Goal: Information Seeking & Learning: Learn about a topic

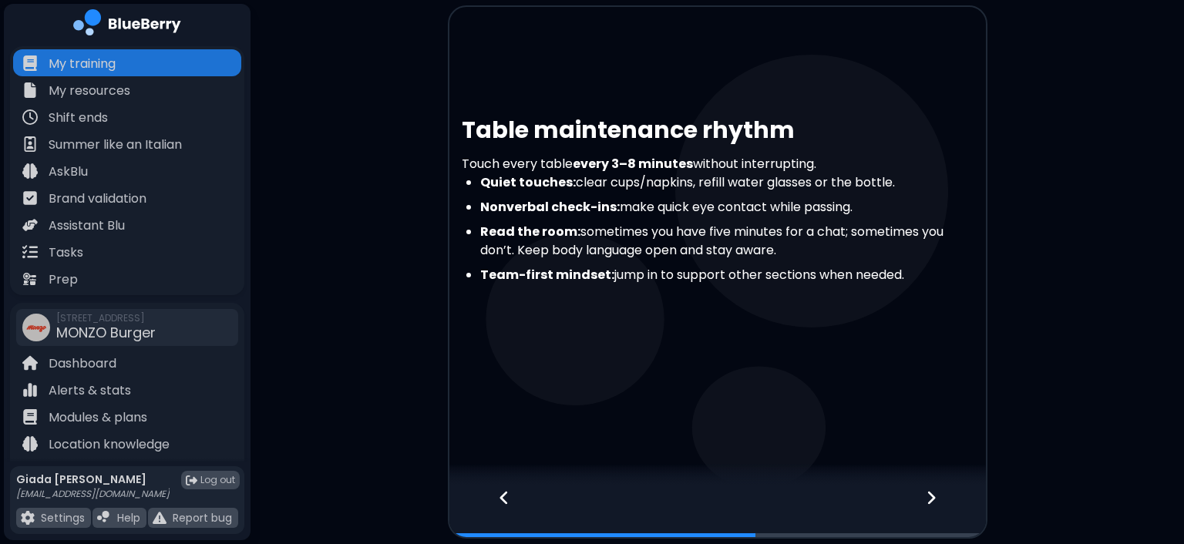
click at [912, 503] on div at bounding box center [940, 511] width 91 height 51
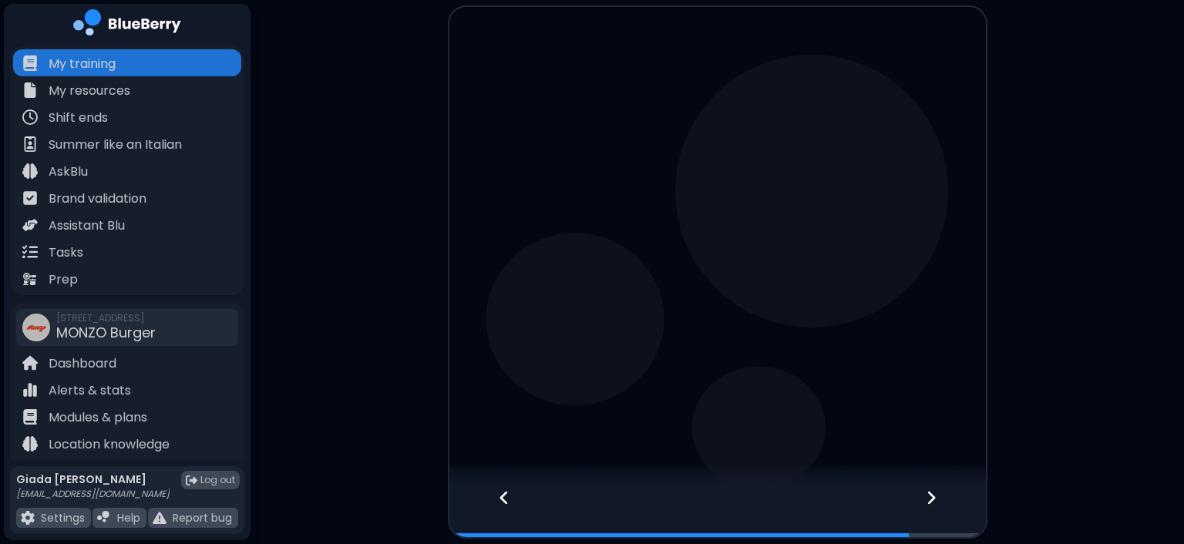
click at [912, 503] on div at bounding box center [940, 511] width 91 height 51
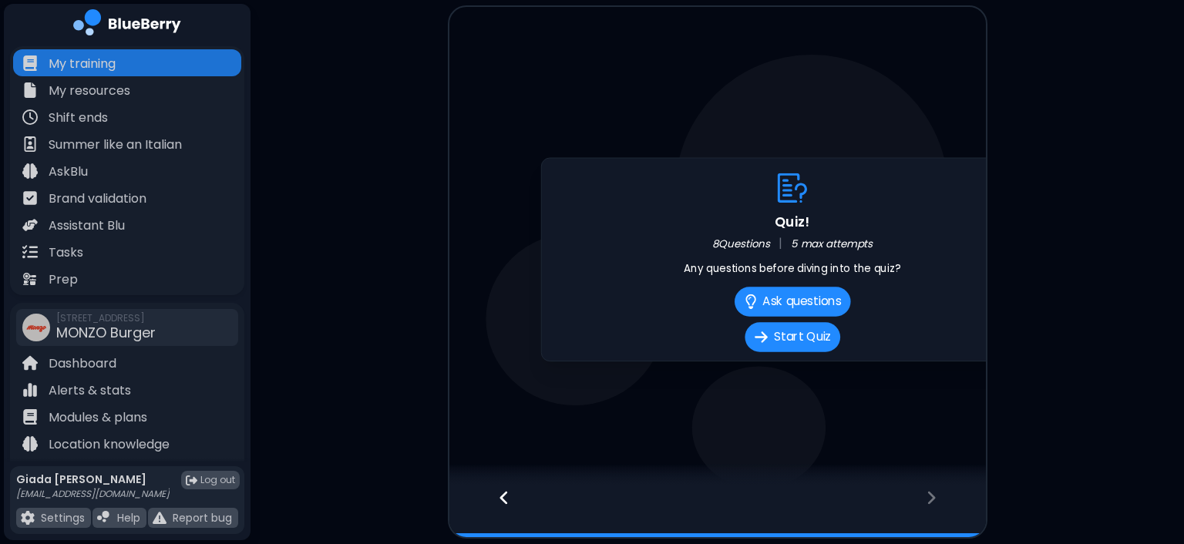
click at [912, 503] on div at bounding box center [940, 511] width 91 height 51
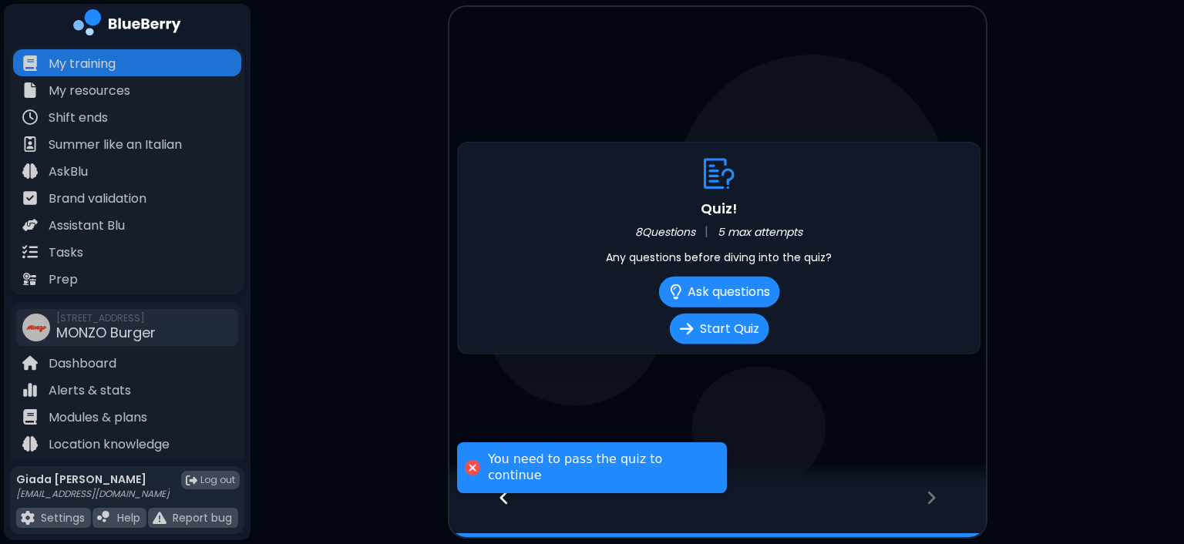
click at [912, 503] on div at bounding box center [940, 511] width 91 height 51
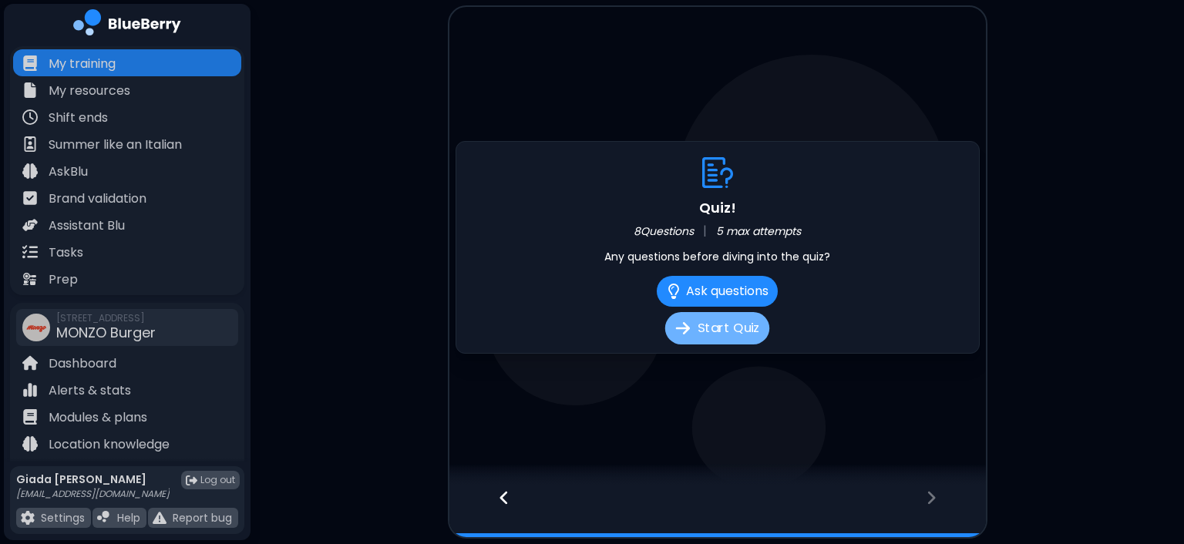
click at [725, 338] on button "Start Quiz" at bounding box center [717, 328] width 104 height 32
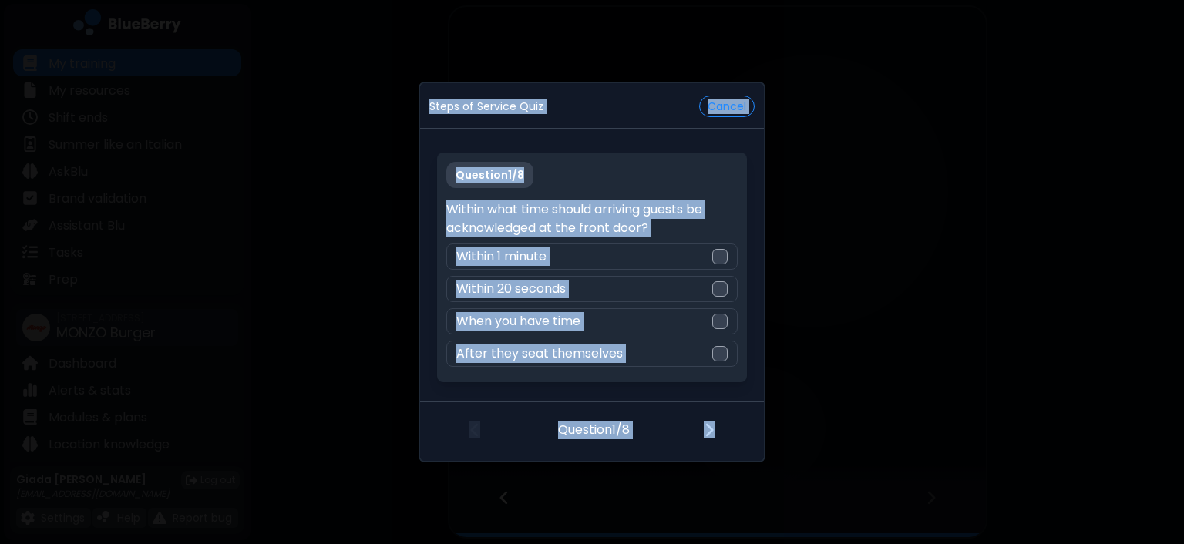
click at [727, 175] on div "Question 1 / 8 Within what time should arriving guests be acknowledged at the f…" at bounding box center [591, 268] width 309 height 230
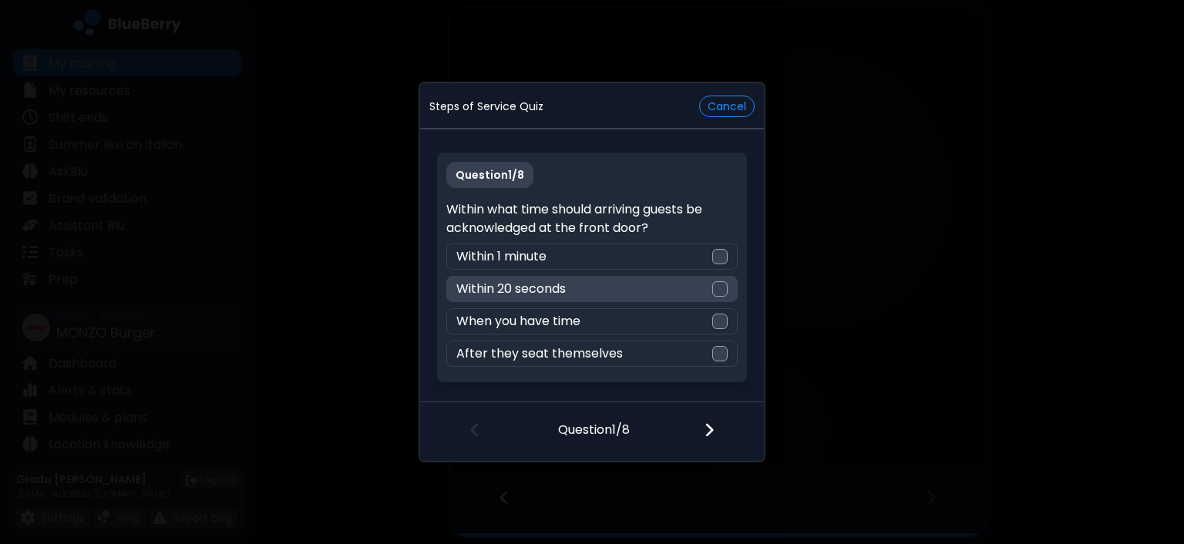
click at [721, 288] on div at bounding box center [719, 288] width 15 height 15
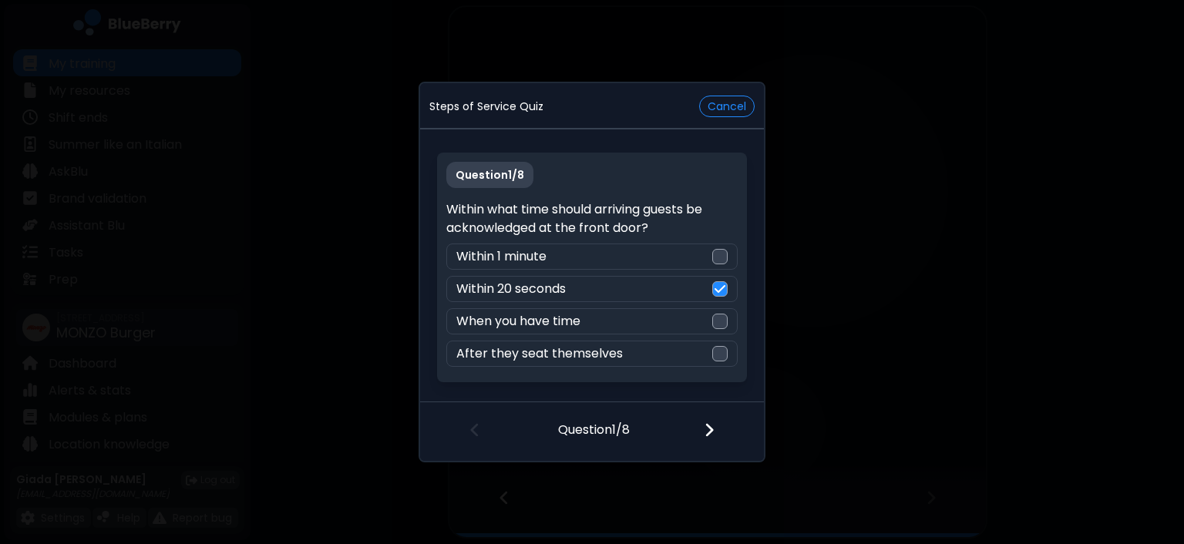
click at [710, 425] on img at bounding box center [709, 430] width 11 height 17
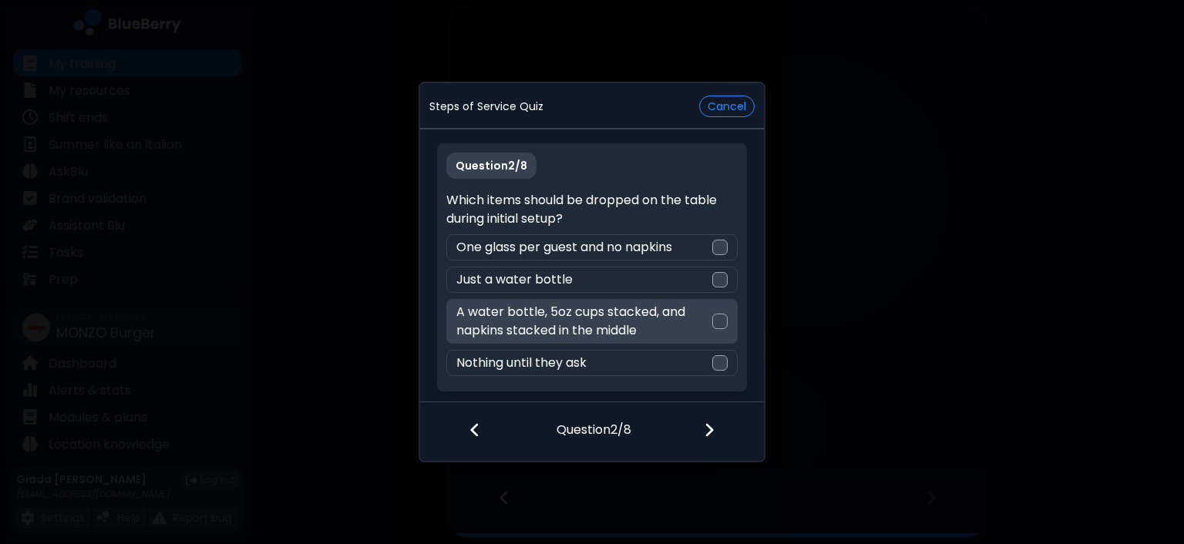
click at [717, 318] on div at bounding box center [719, 321] width 15 height 15
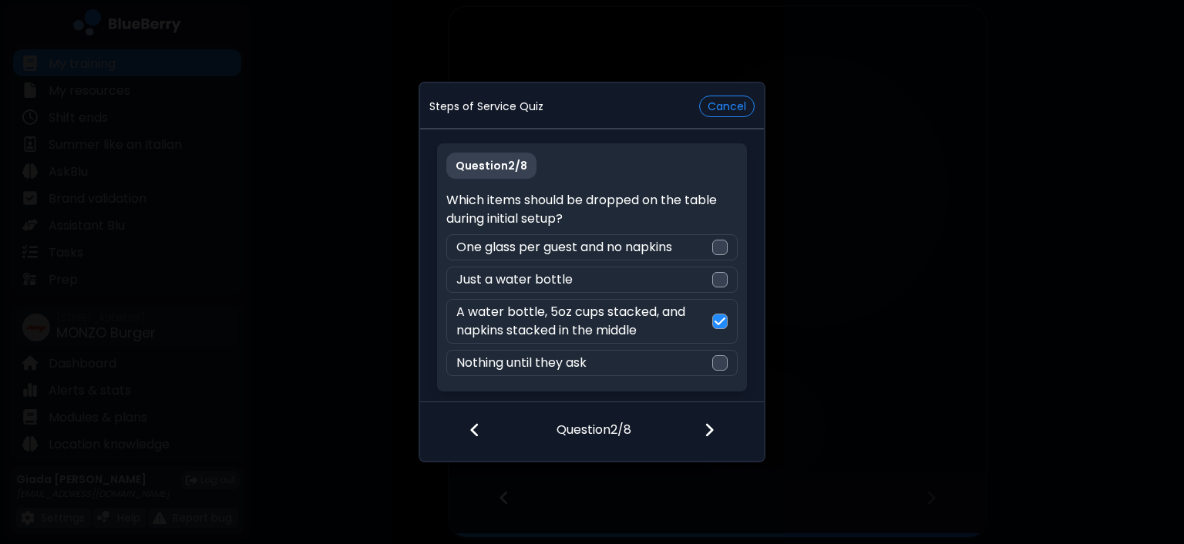
click at [717, 425] on div at bounding box center [718, 431] width 91 height 57
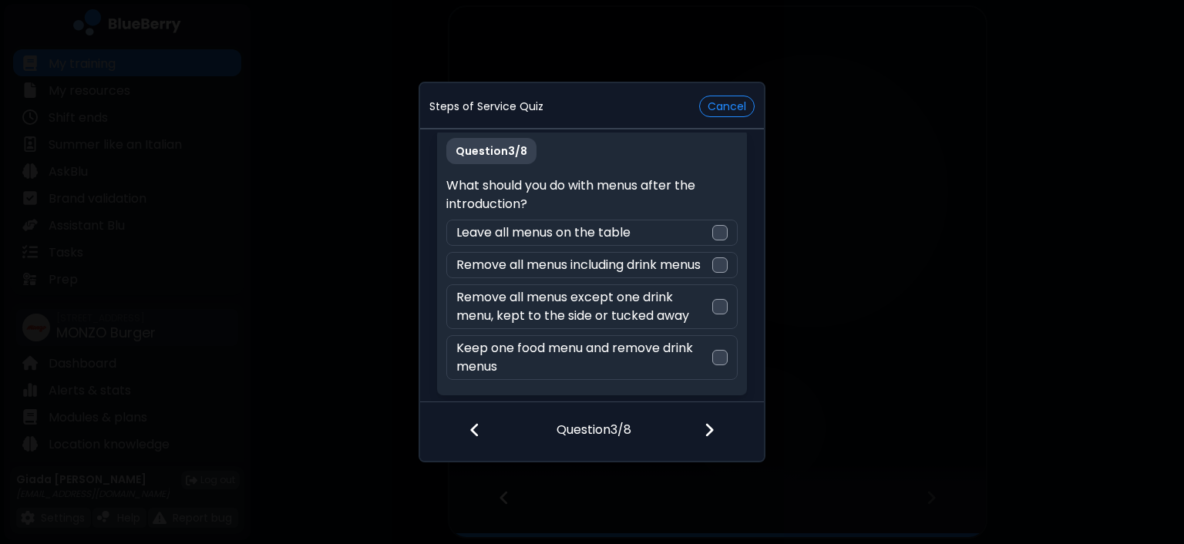
scroll to position [27, 0]
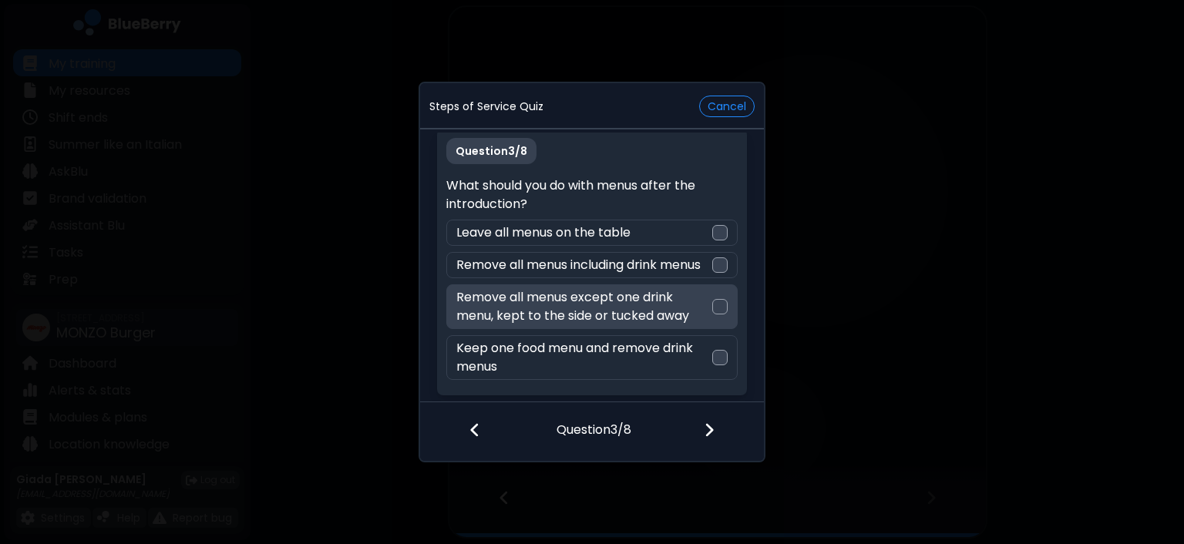
click at [721, 303] on div at bounding box center [719, 306] width 15 height 15
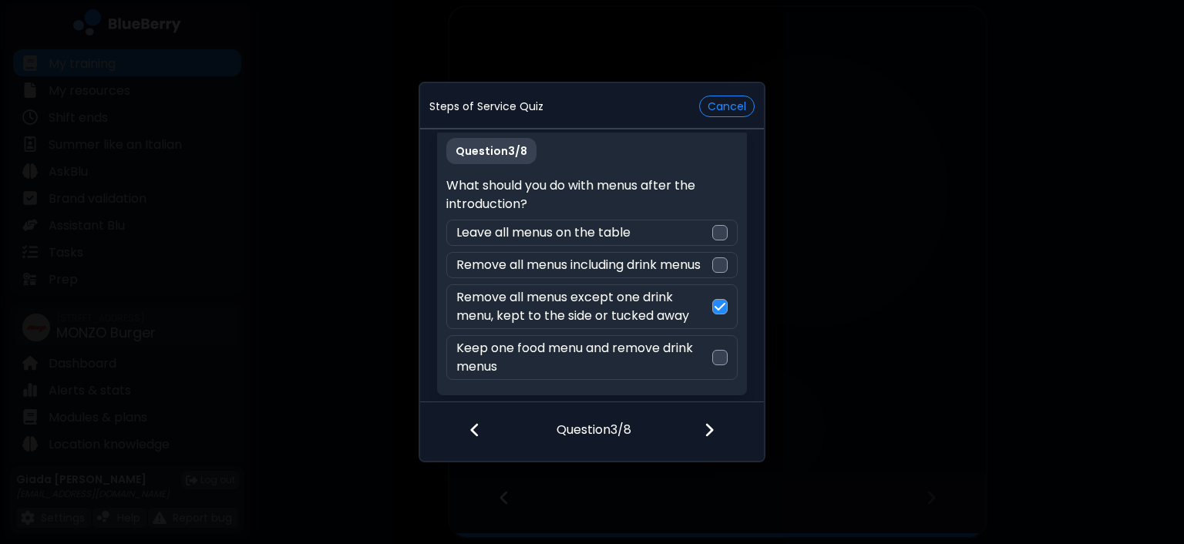
click at [707, 420] on div at bounding box center [718, 431] width 91 height 57
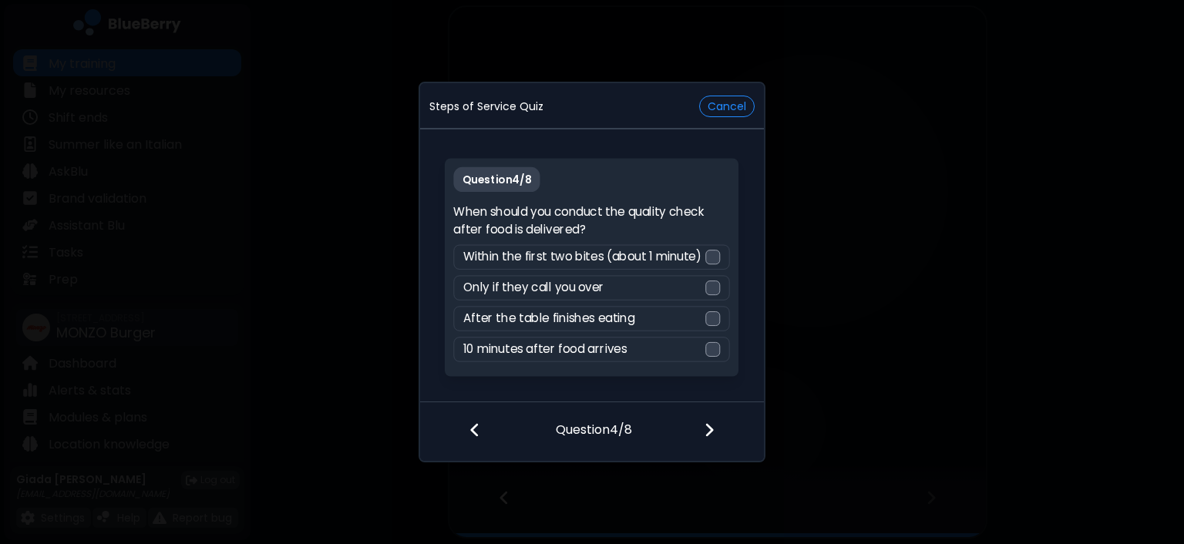
scroll to position [0, 0]
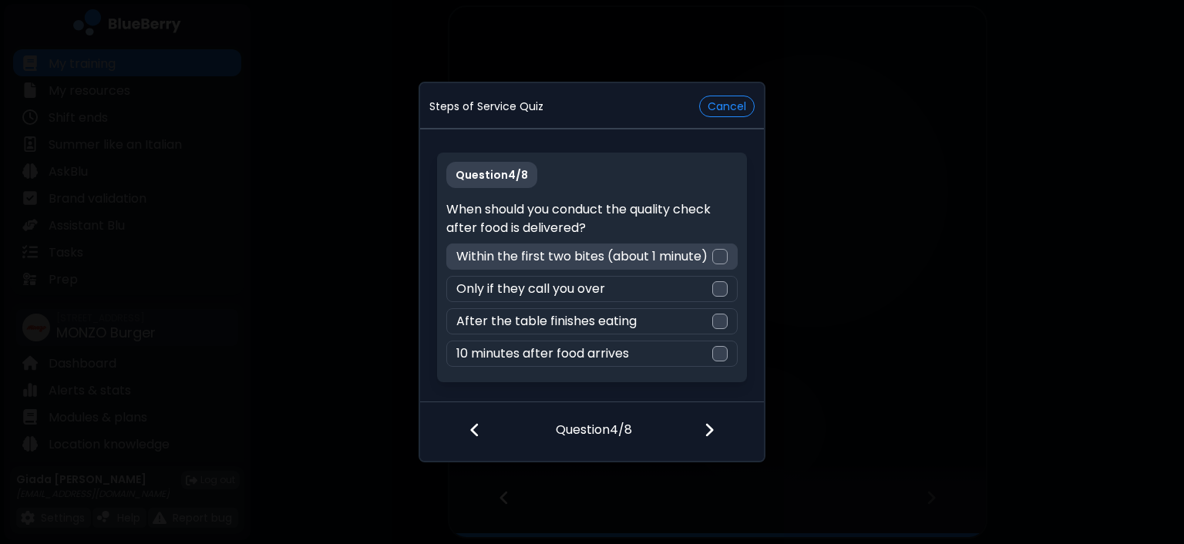
click at [718, 254] on div at bounding box center [719, 256] width 15 height 15
click at [709, 424] on img at bounding box center [709, 430] width 11 height 17
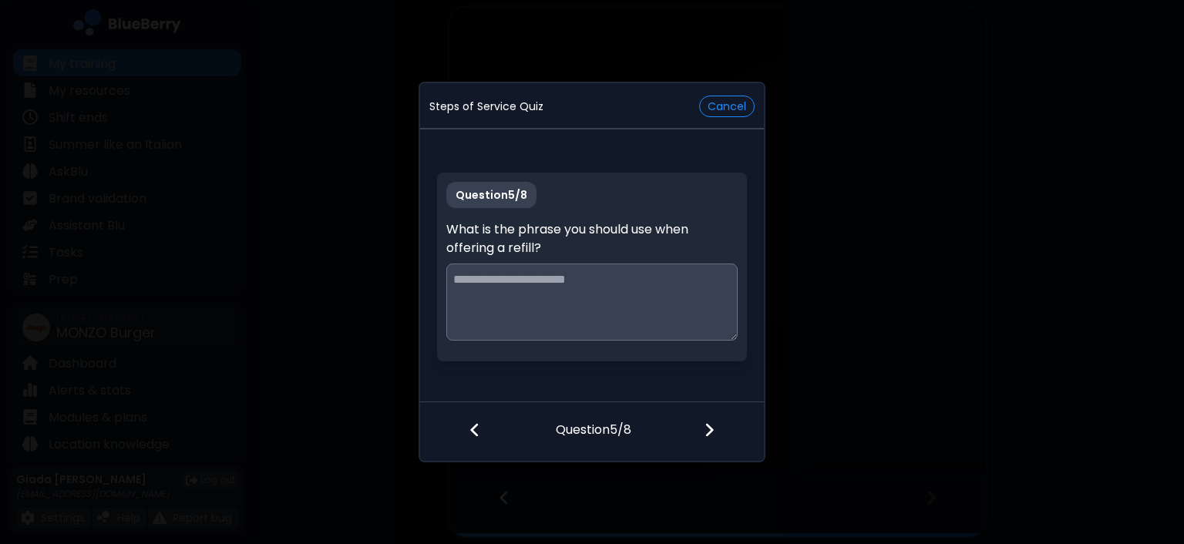
click at [667, 294] on textarea at bounding box center [591, 302] width 291 height 77
type textarea "**********"
click at [710, 439] on div at bounding box center [718, 431] width 91 height 57
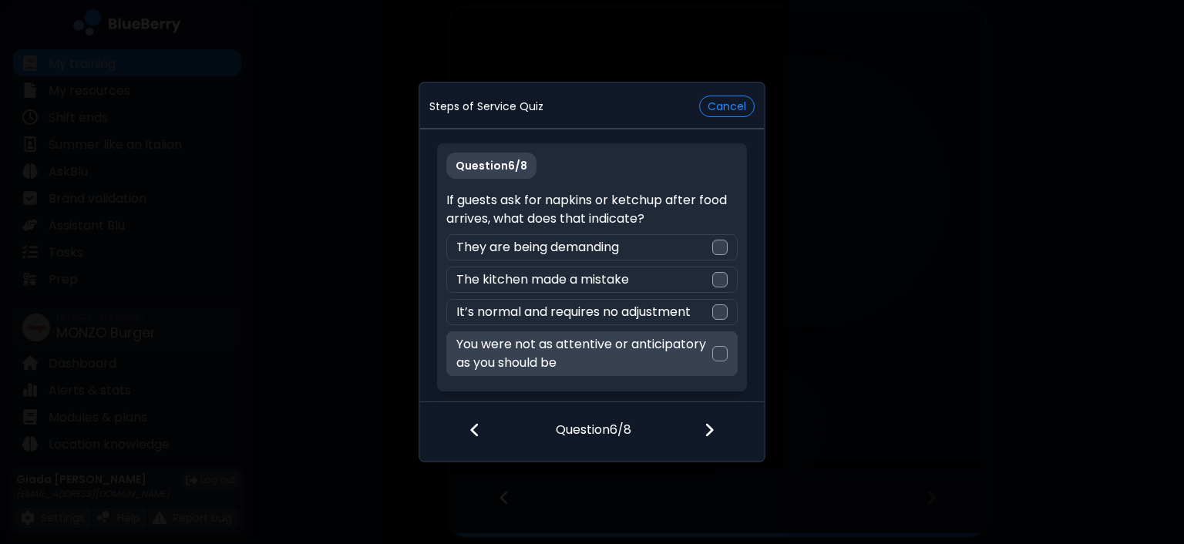
click at [722, 352] on div at bounding box center [719, 353] width 15 height 15
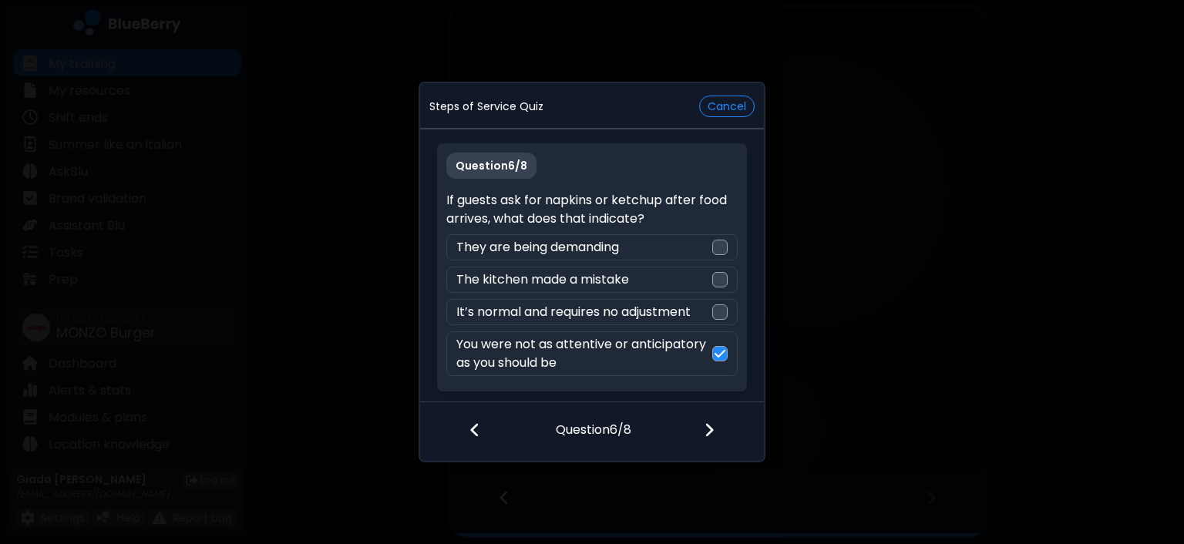
click at [714, 426] on img at bounding box center [709, 430] width 11 height 17
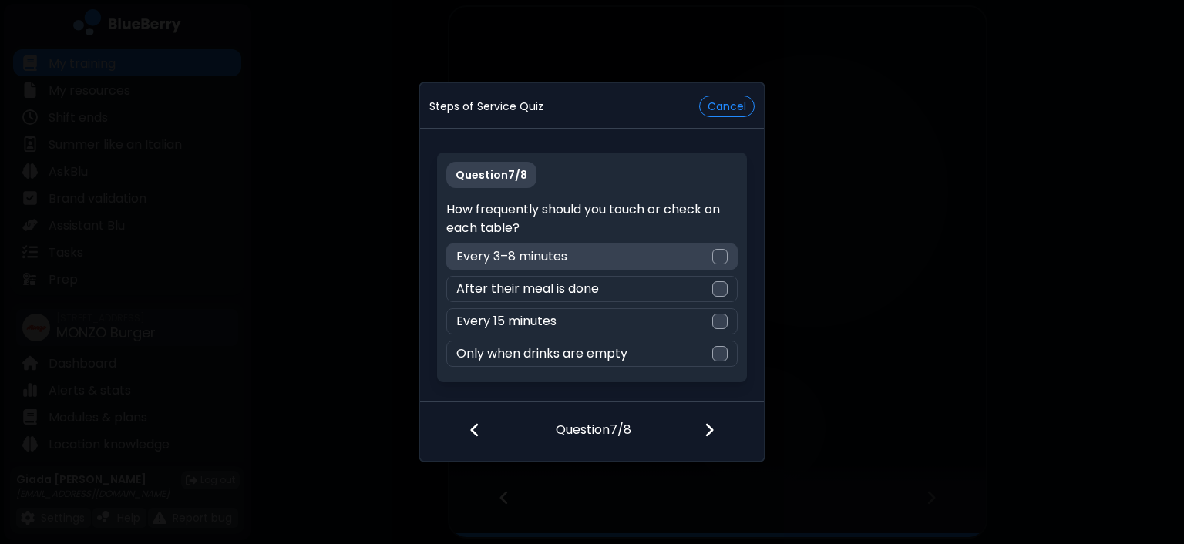
click at [721, 263] on div at bounding box center [719, 256] width 15 height 15
click at [705, 428] on img at bounding box center [709, 430] width 11 height 17
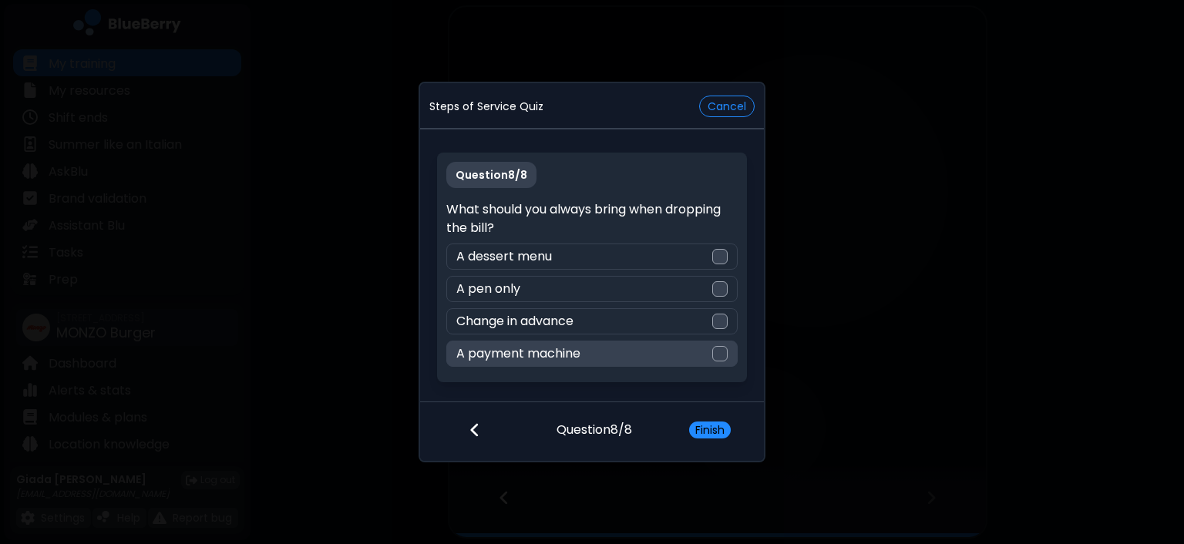
click at [724, 357] on div at bounding box center [719, 353] width 15 height 15
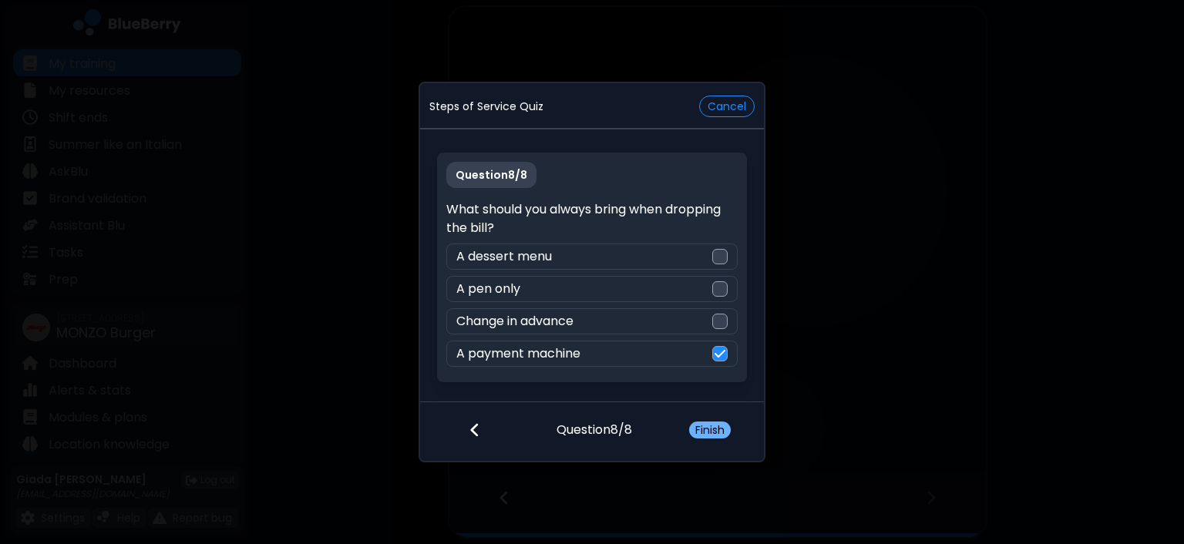
click at [714, 436] on button "Finish" at bounding box center [710, 430] width 42 height 17
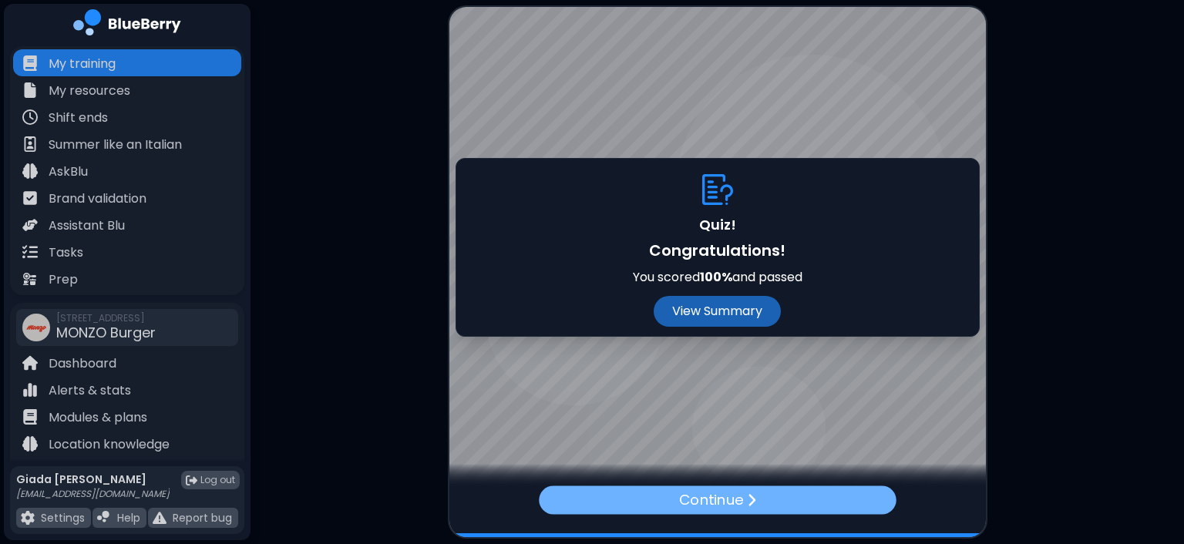
click at [727, 506] on p "Continue" at bounding box center [711, 500] width 64 height 22
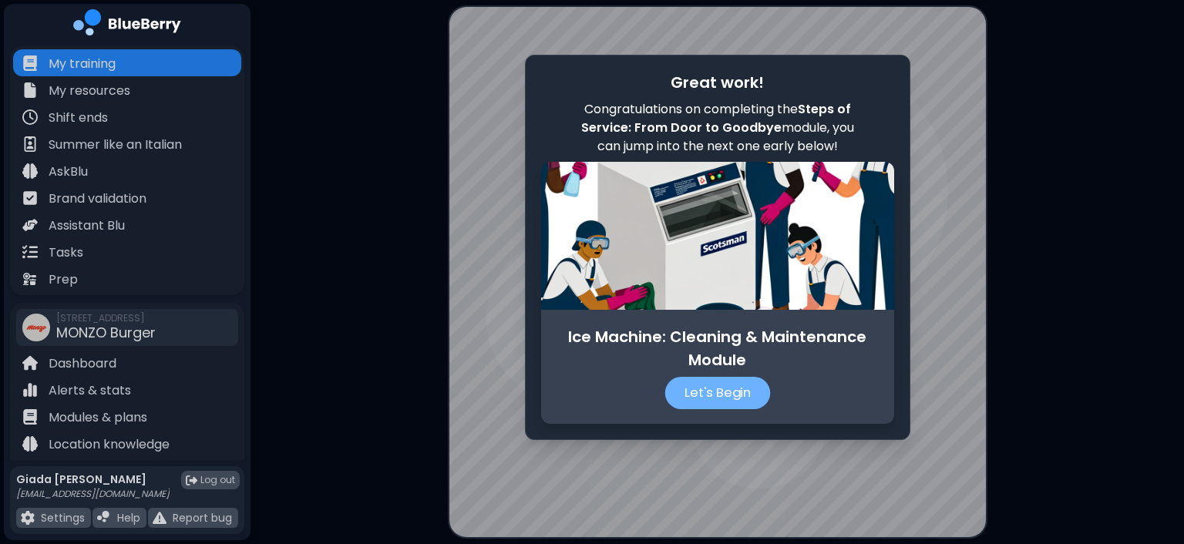
click at [718, 395] on p "Let's Begin" at bounding box center [717, 393] width 106 height 32
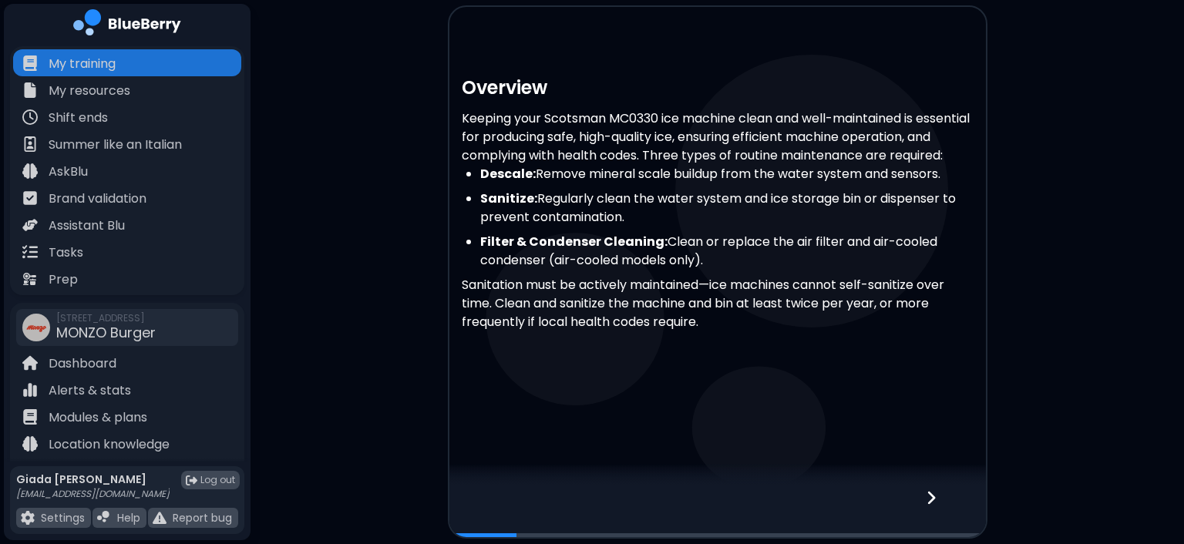
click at [937, 500] on div at bounding box center [940, 511] width 91 height 51
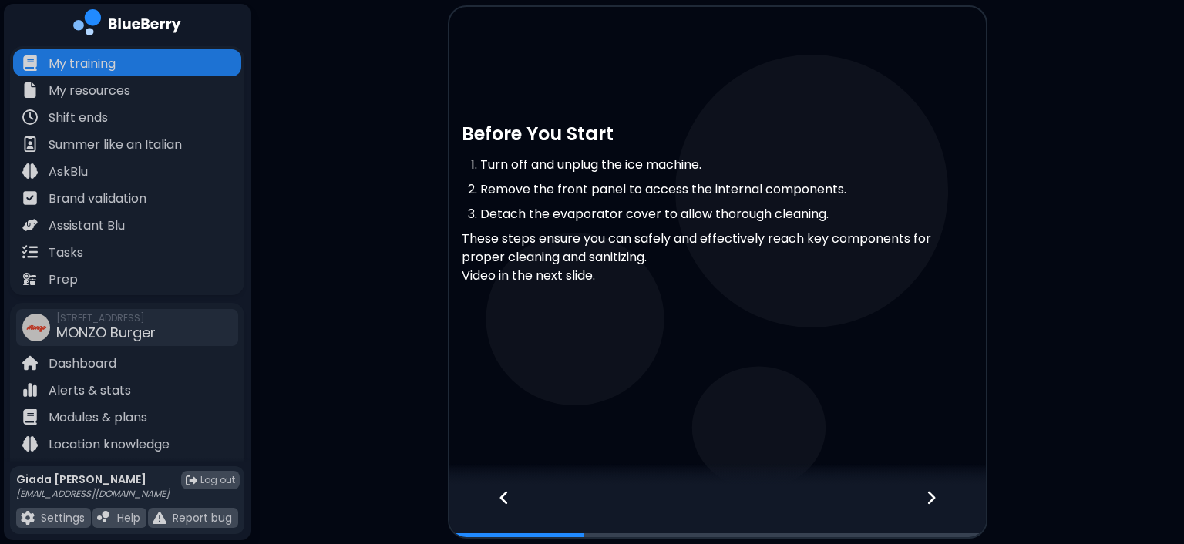
click at [937, 500] on div at bounding box center [940, 511] width 91 height 51
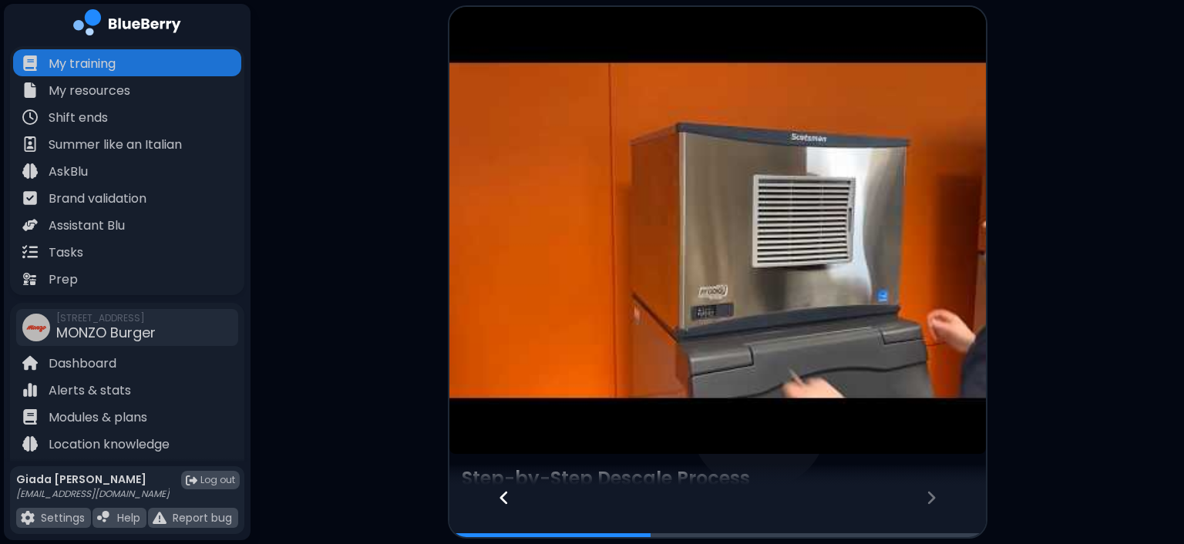
click at [937, 500] on div at bounding box center [940, 511] width 91 height 51
click at [764, 210] on article at bounding box center [717, 230] width 536 height 447
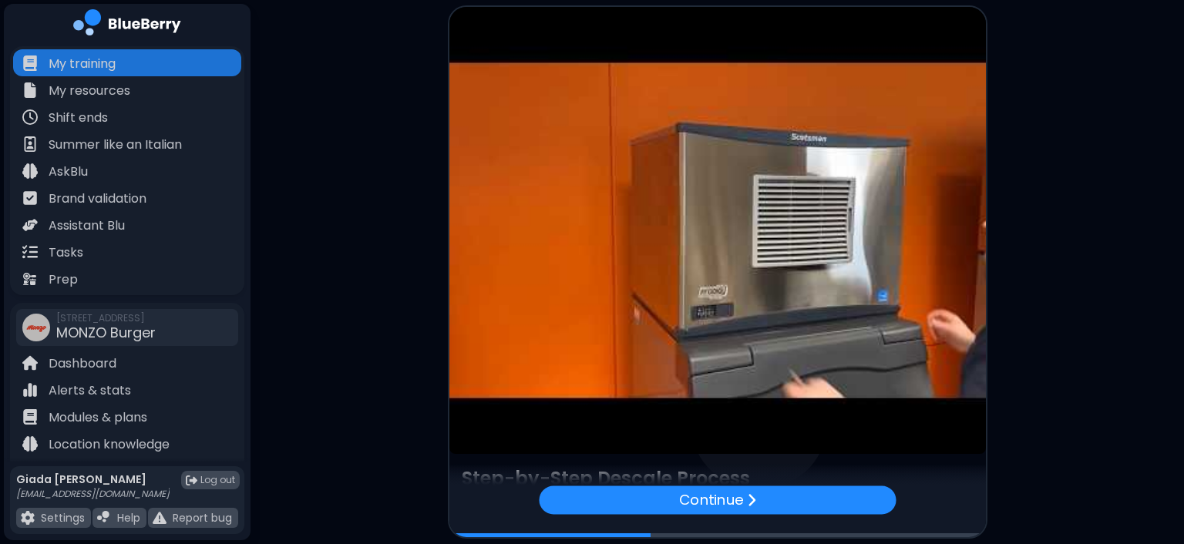
scroll to position [340, 0]
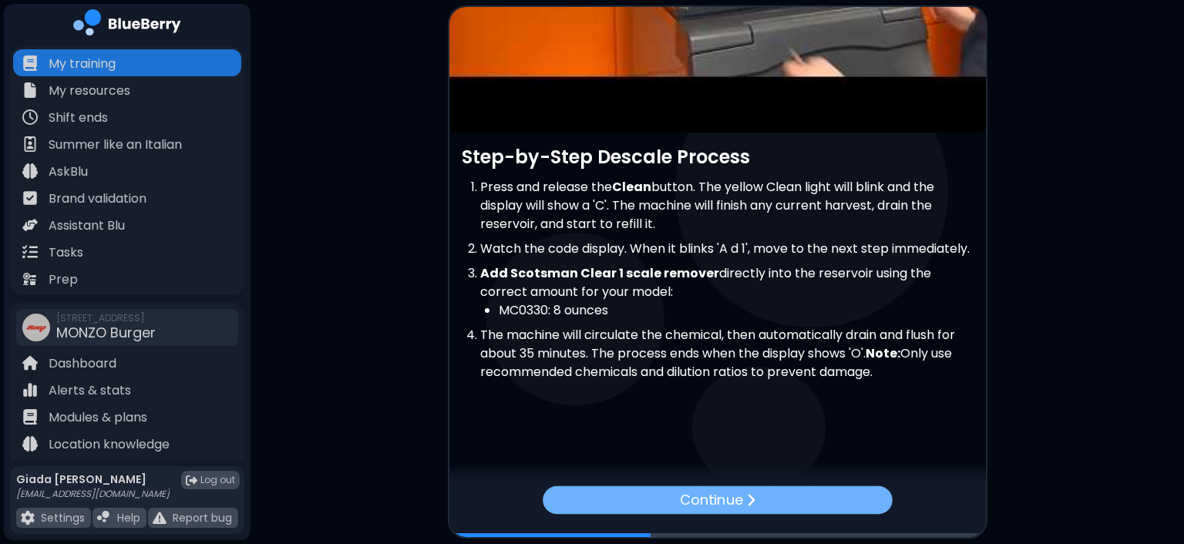
click at [734, 503] on p "Continue" at bounding box center [711, 500] width 63 height 22
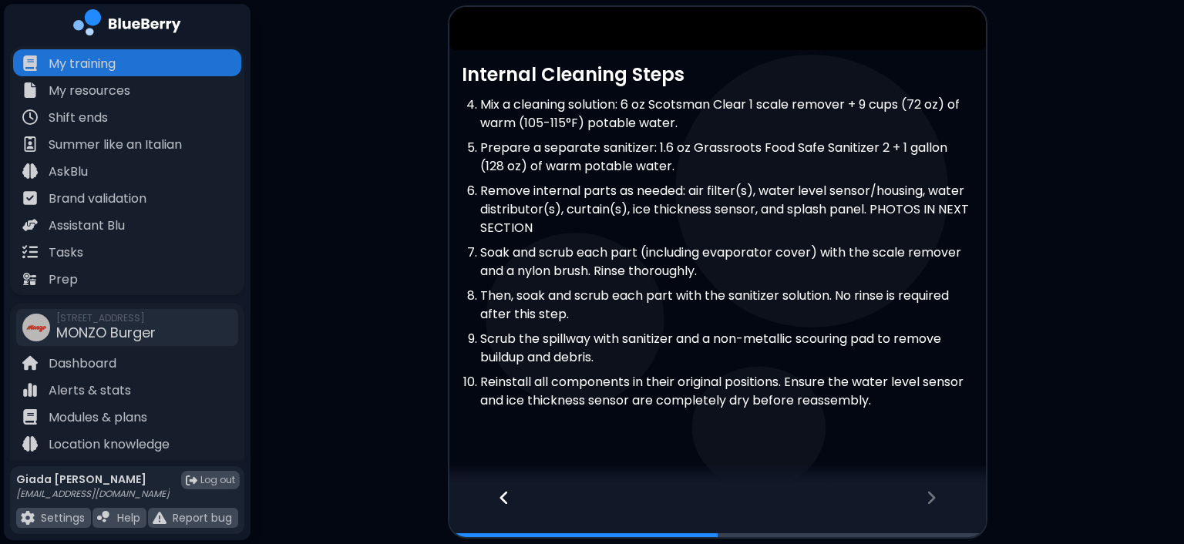
scroll to position [432, 0]
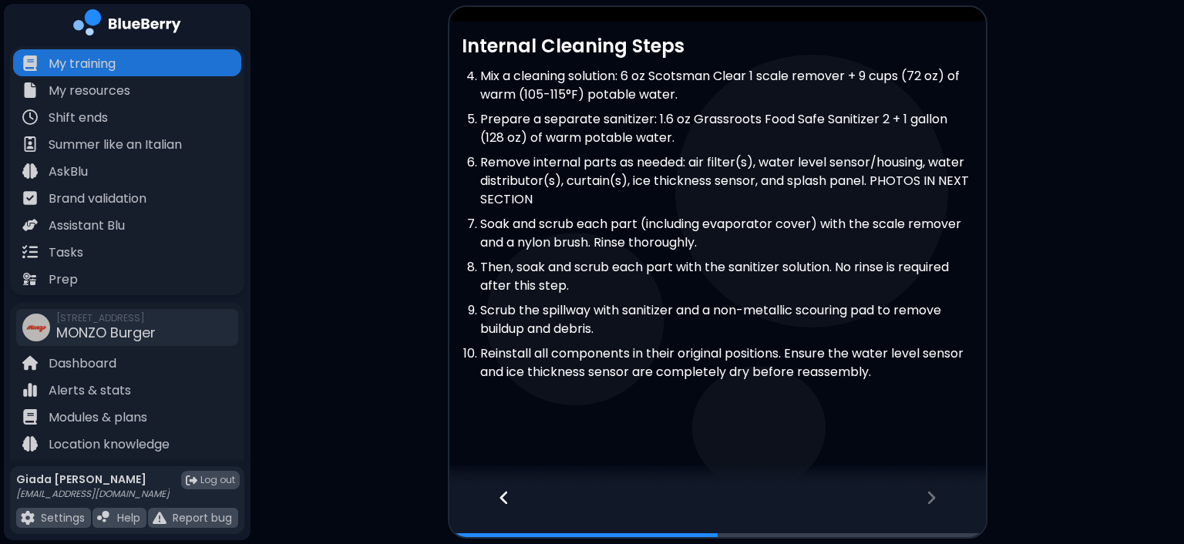
click at [934, 502] on icon at bounding box center [930, 497] width 11 height 17
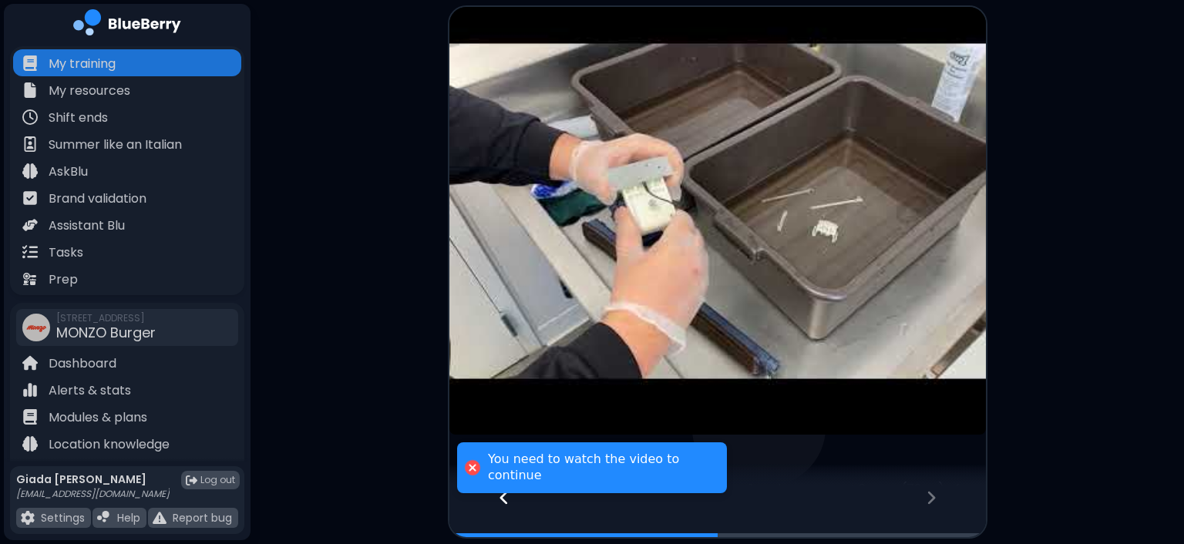
scroll to position [0, 0]
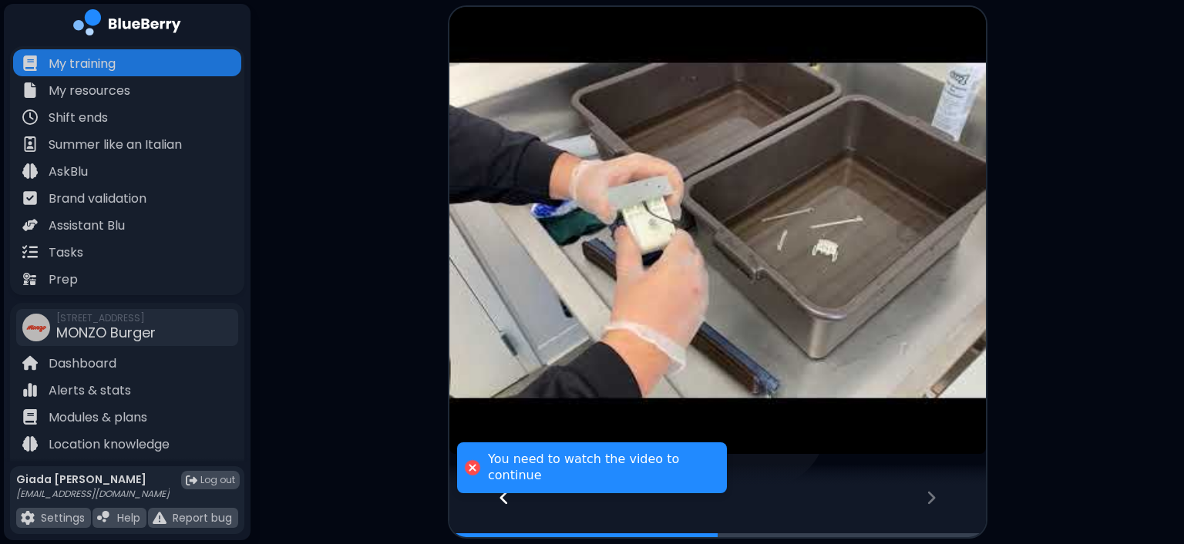
click at [755, 198] on article at bounding box center [717, 230] width 536 height 447
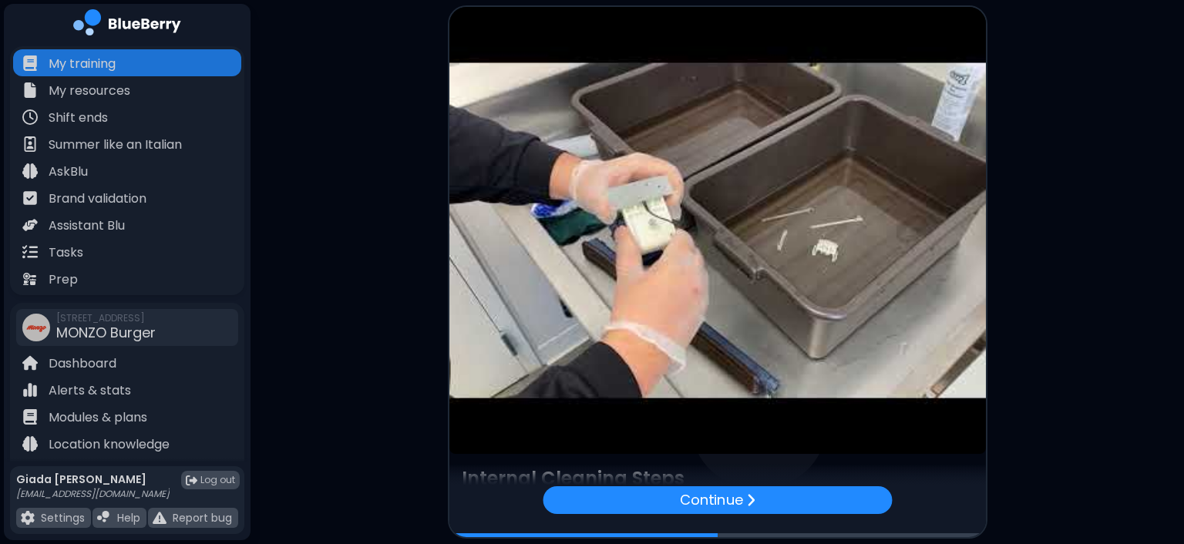
click at [720, 302] on article at bounding box center [717, 230] width 536 height 447
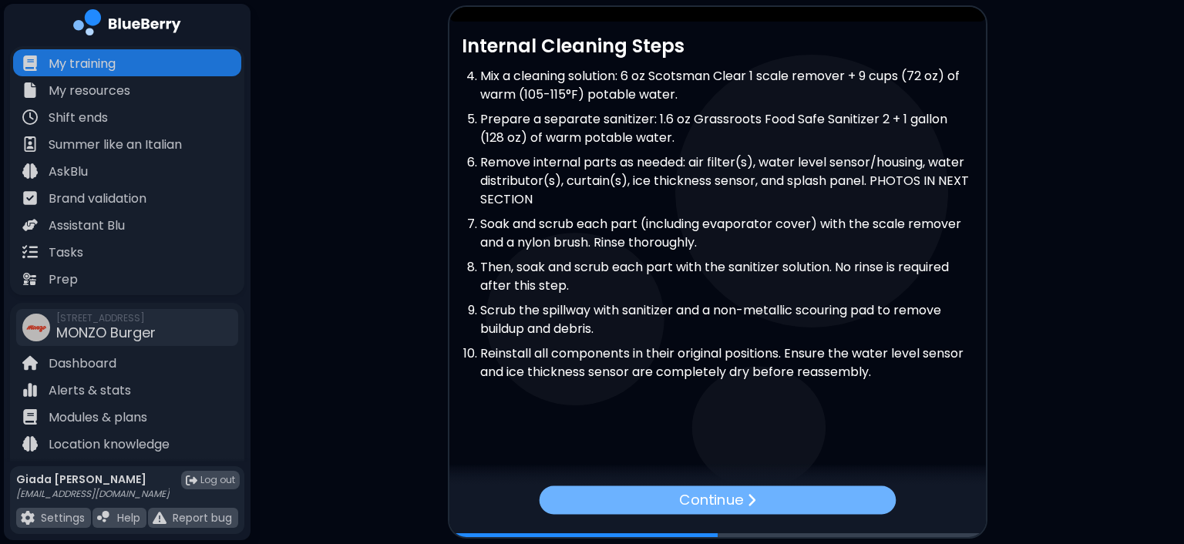
click at [727, 498] on p "Continue" at bounding box center [711, 500] width 64 height 22
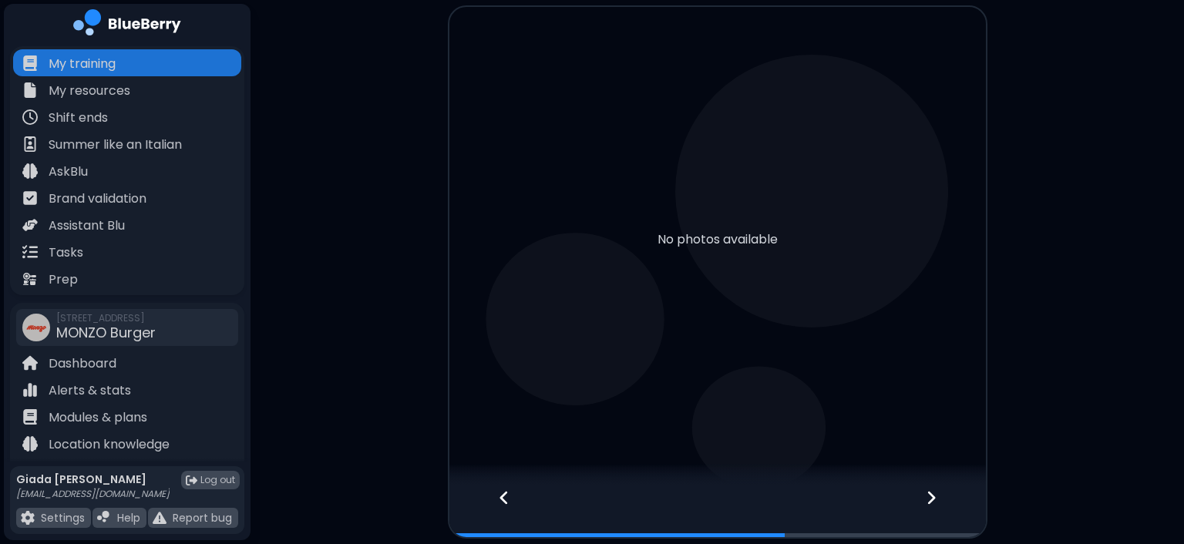
click at [931, 493] on icon at bounding box center [930, 497] width 11 height 17
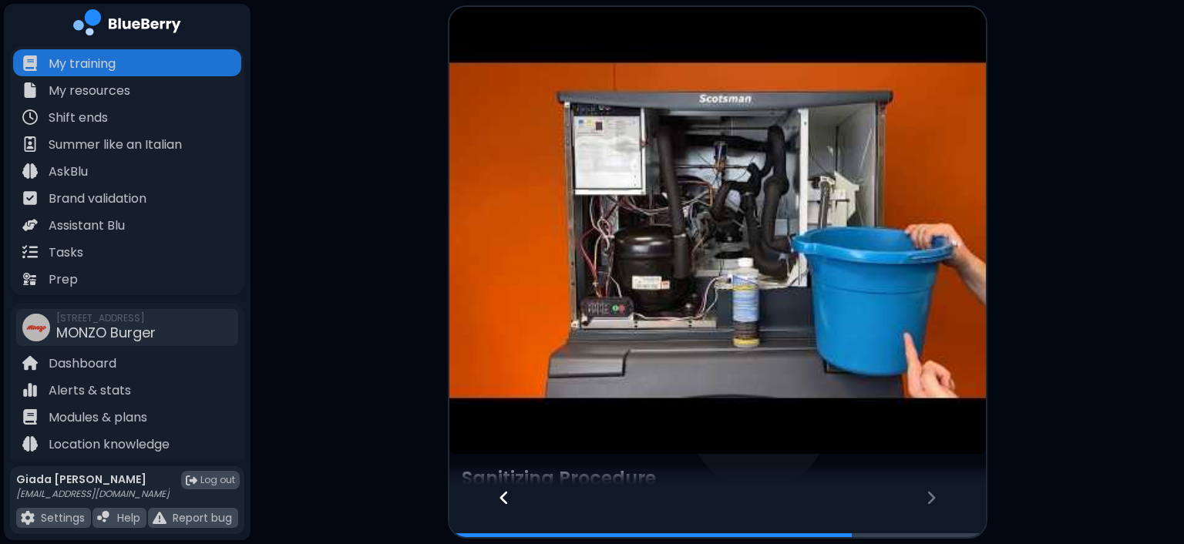
scroll to position [278, 0]
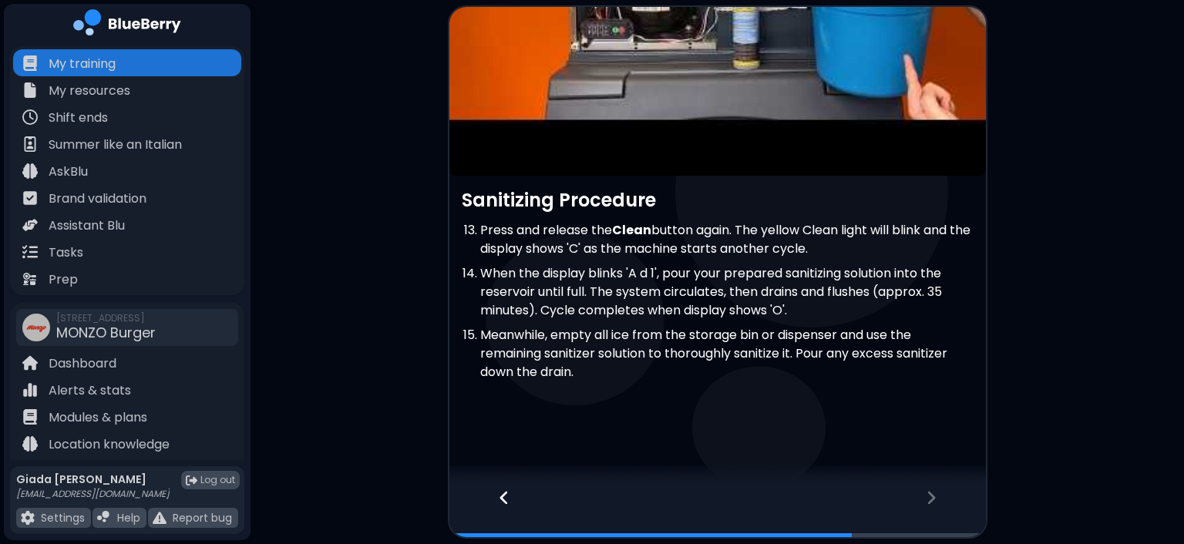
click at [929, 502] on icon at bounding box center [931, 498] width 8 height 13
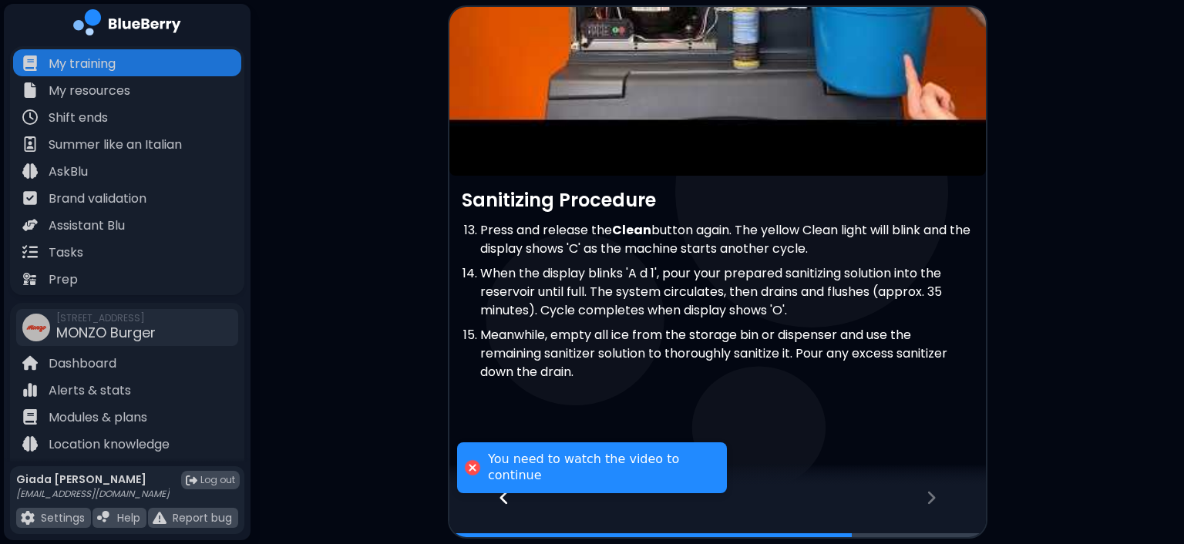
scroll to position [0, 0]
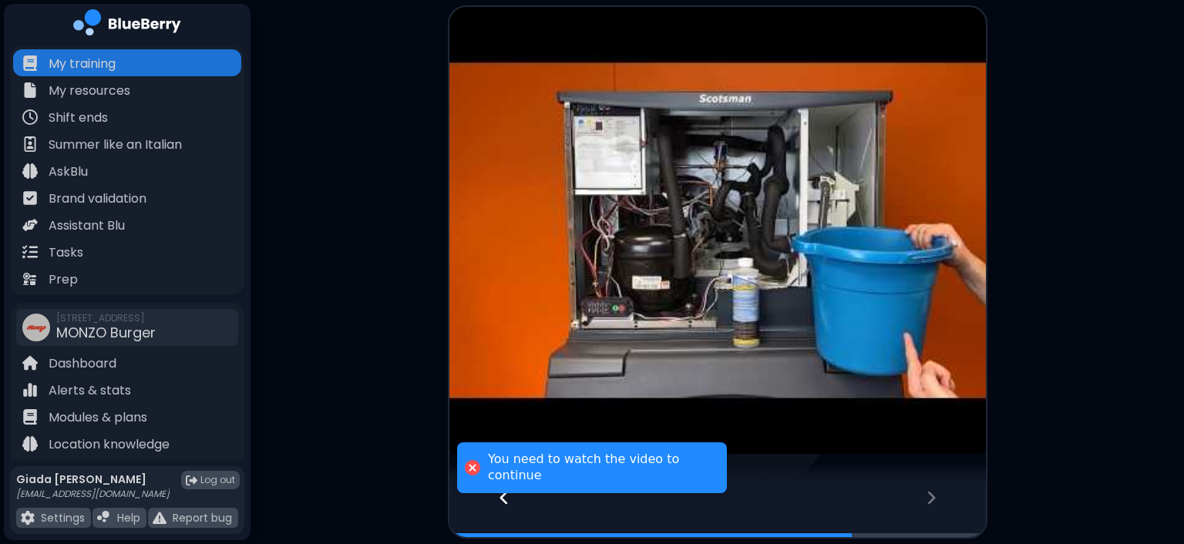
click at [727, 214] on article at bounding box center [717, 230] width 536 height 447
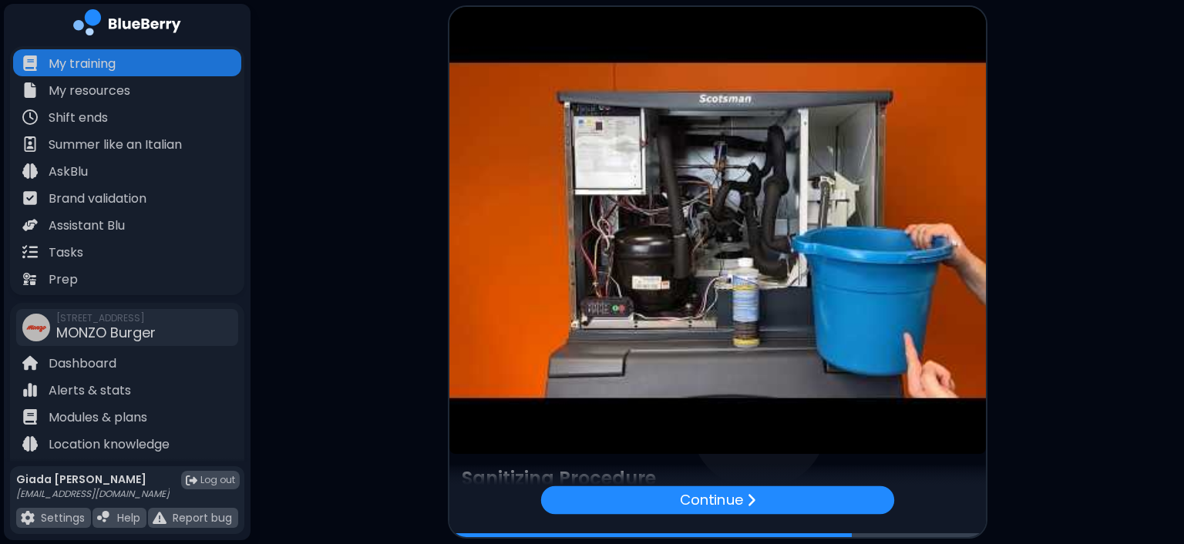
scroll to position [278, 0]
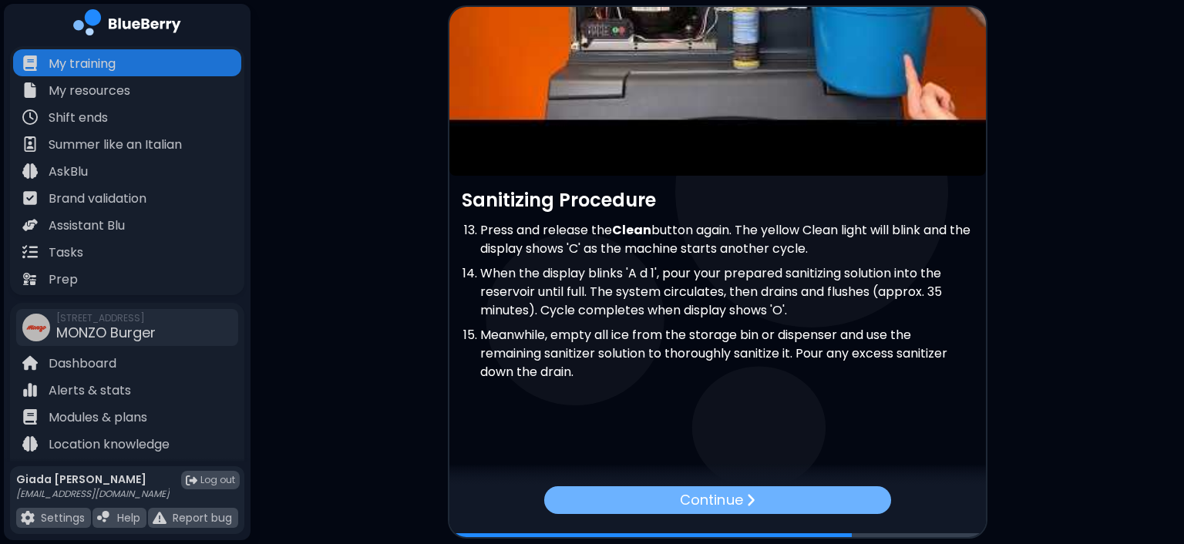
click at [766, 501] on div "Continue" at bounding box center [716, 500] width 347 height 28
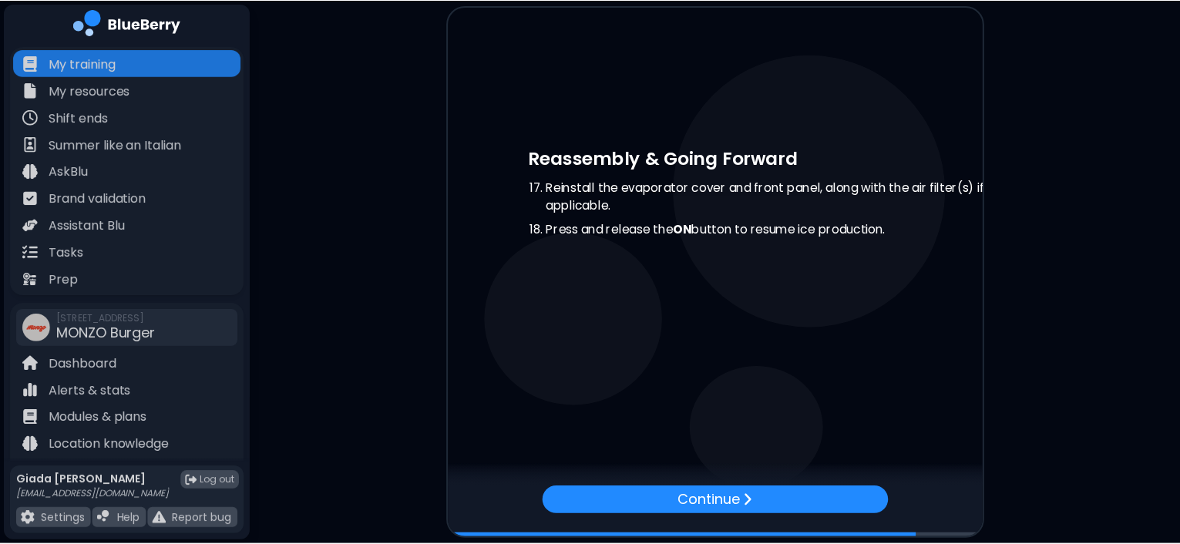
scroll to position [0, 0]
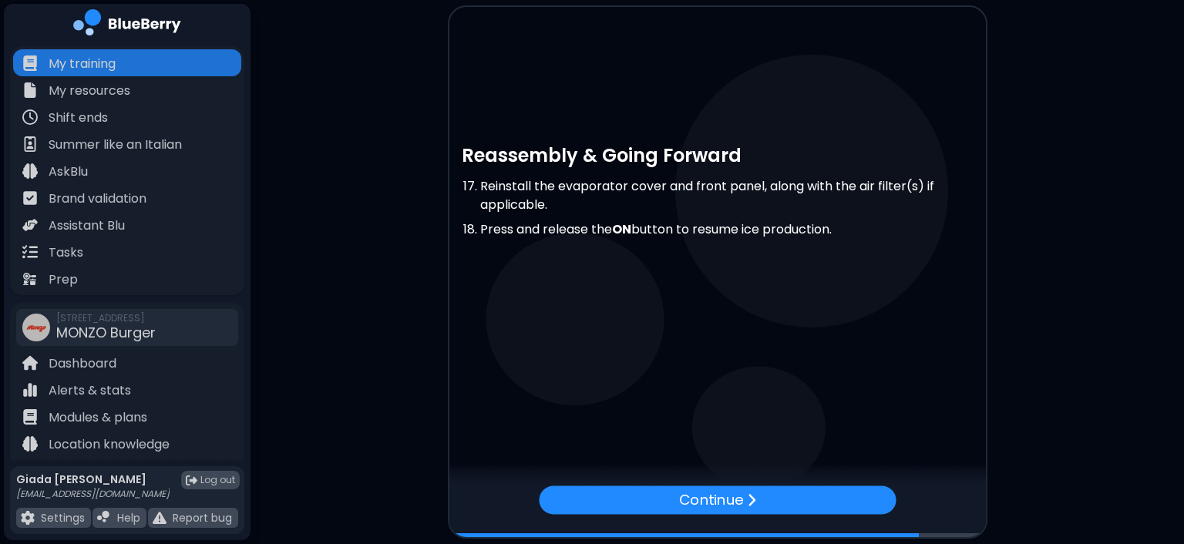
click at [766, 501] on div "Continue" at bounding box center [717, 499] width 357 height 29
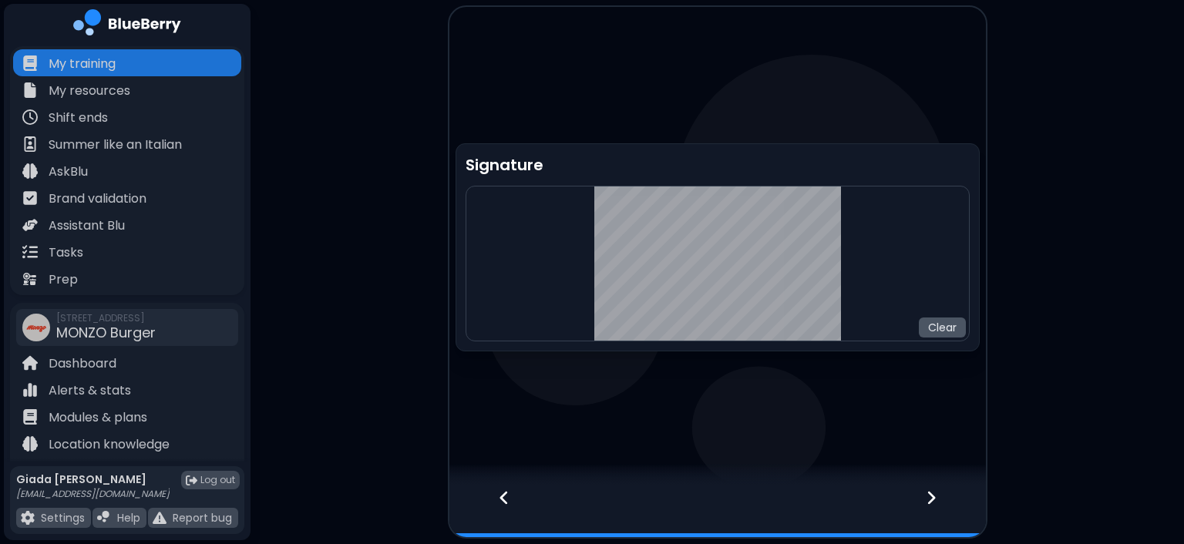
click at [946, 328] on button "Clear" at bounding box center [942, 327] width 47 height 20
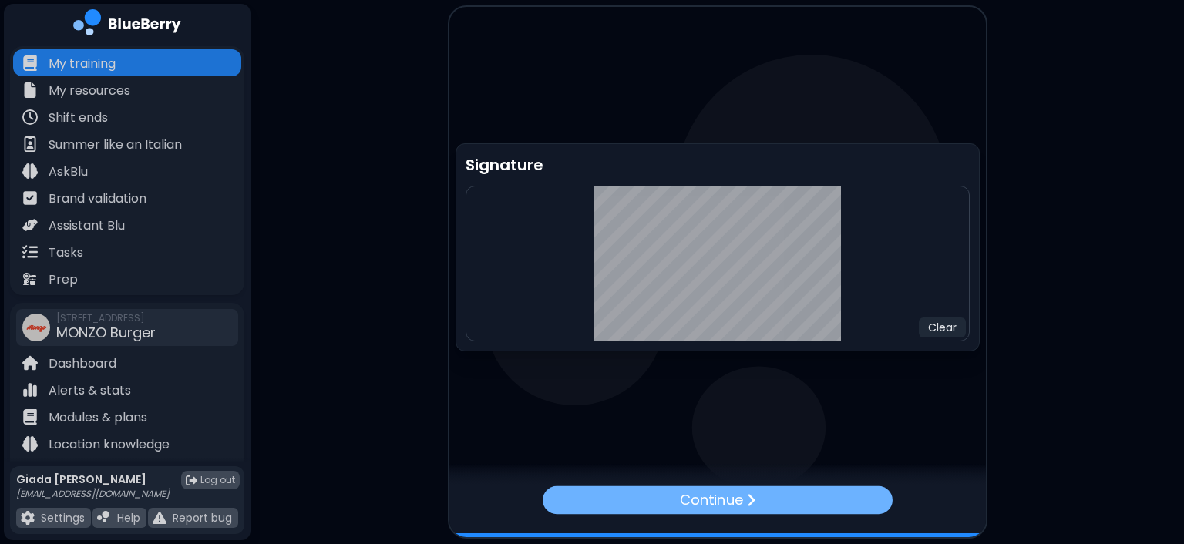
click at [737, 502] on p "Continue" at bounding box center [711, 500] width 63 height 22
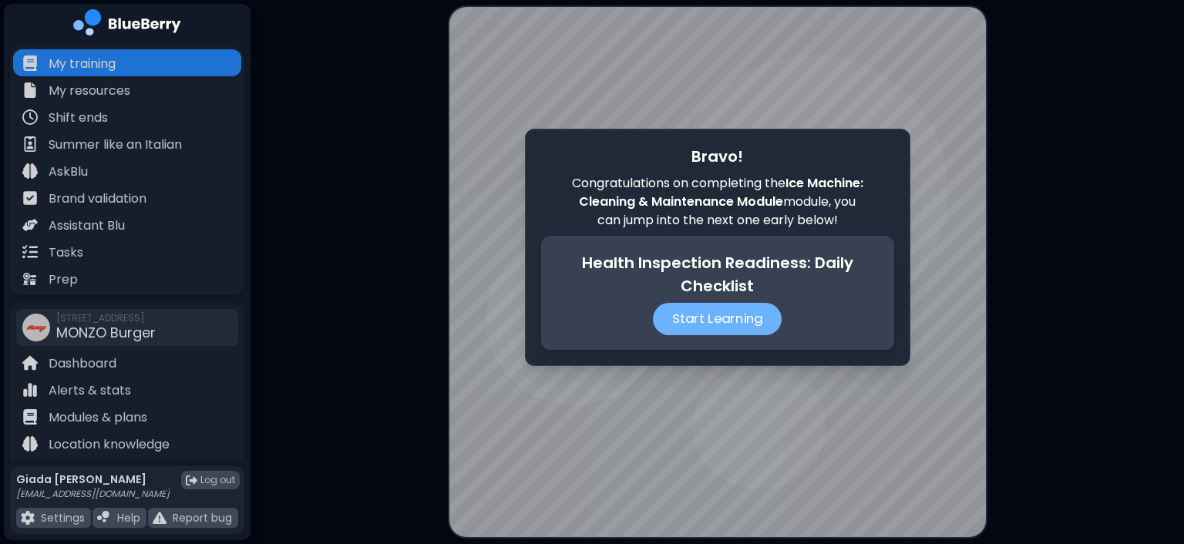
click at [739, 328] on p "Start Learning" at bounding box center [717, 319] width 129 height 32
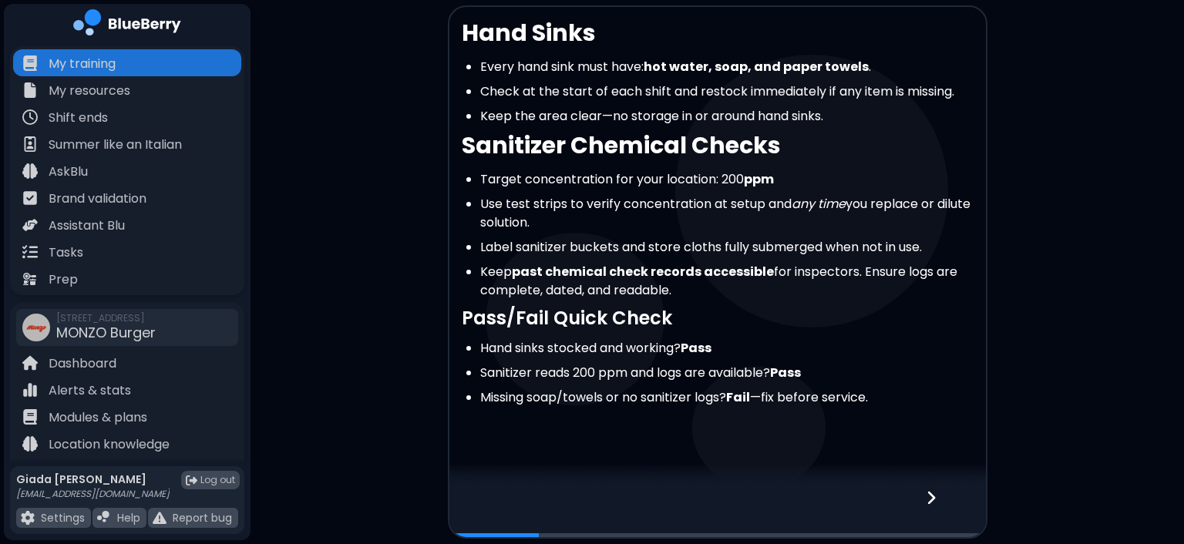
click at [929, 501] on icon at bounding box center [931, 498] width 8 height 13
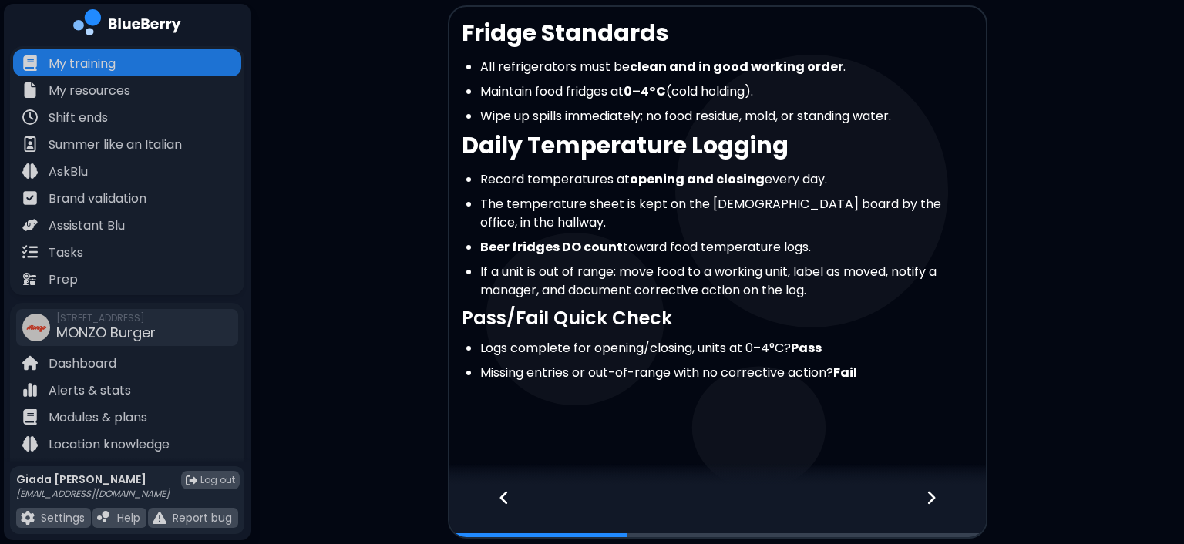
click at [929, 501] on icon at bounding box center [931, 498] width 8 height 13
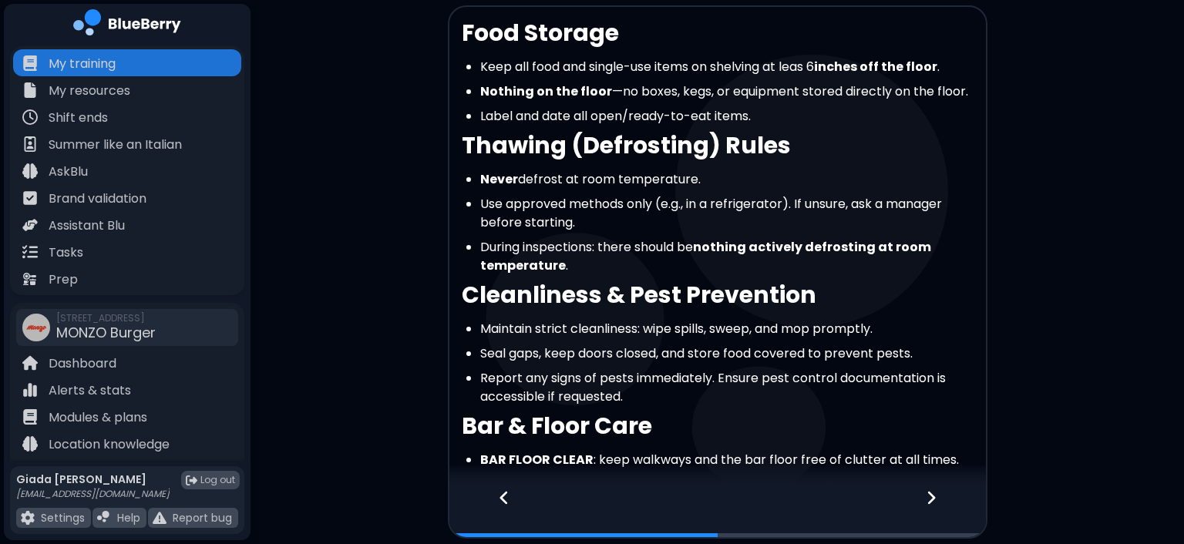
click at [929, 501] on icon at bounding box center [931, 498] width 8 height 13
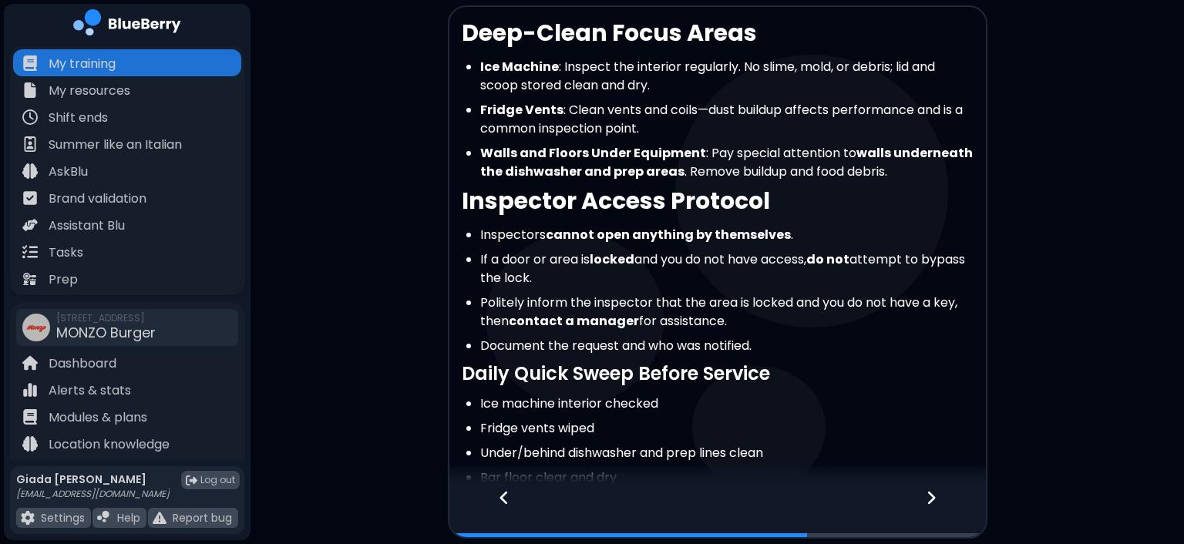
click at [929, 501] on icon at bounding box center [931, 498] width 8 height 13
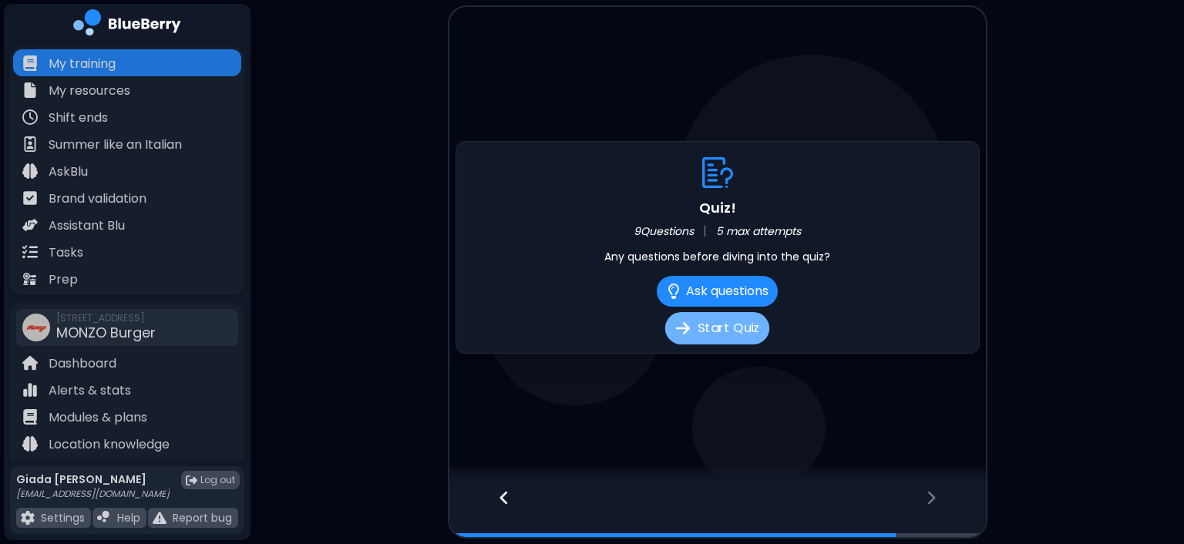
click at [740, 328] on button "Start Quiz" at bounding box center [717, 328] width 104 height 32
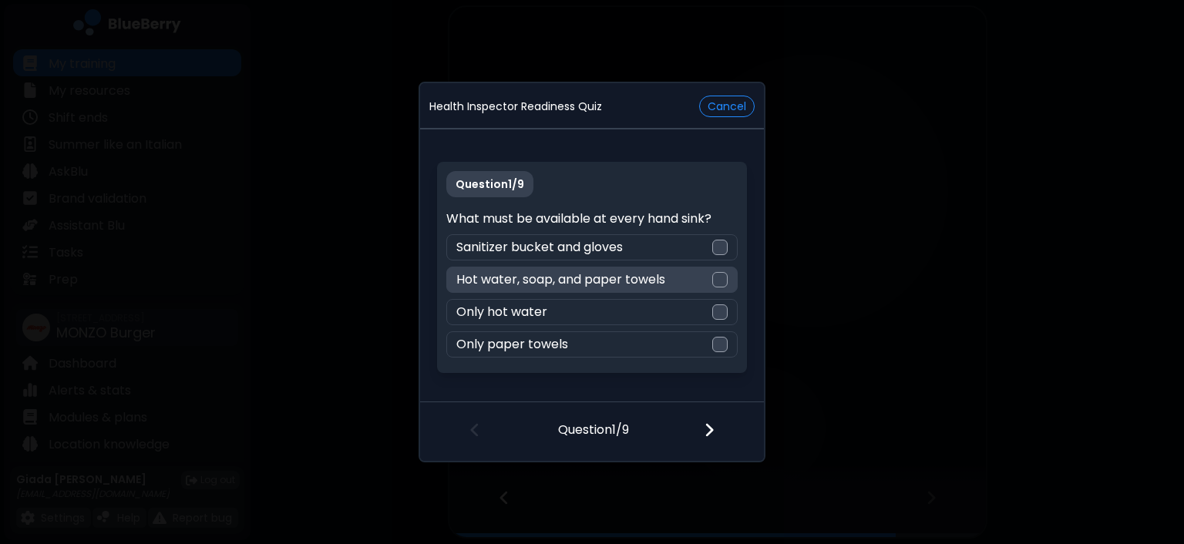
click at [641, 284] on p "Hot water, soap, and paper towels" at bounding box center [560, 279] width 209 height 18
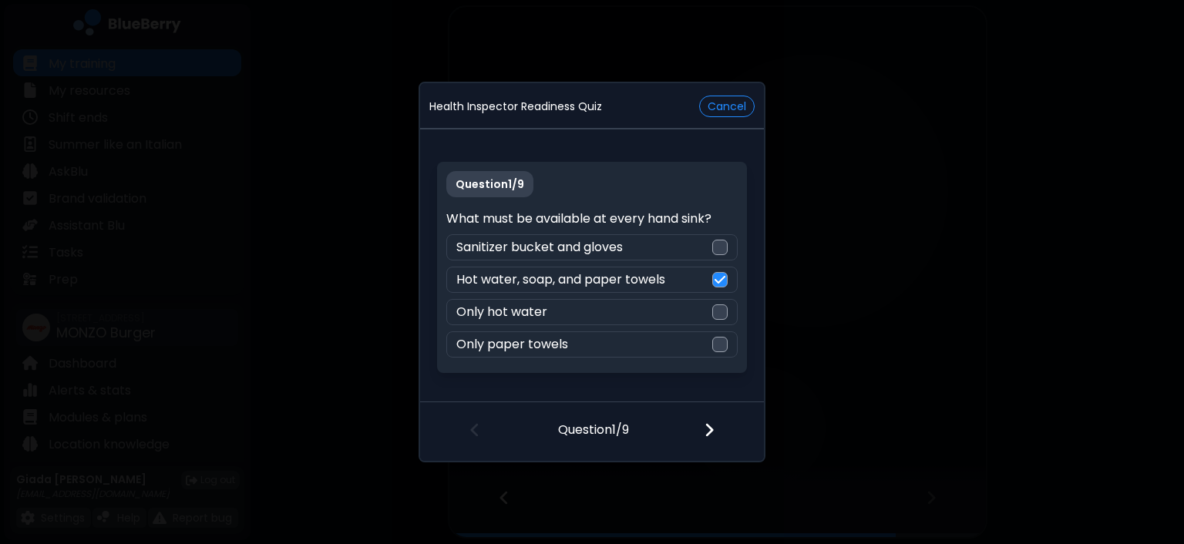
click at [709, 435] on img at bounding box center [709, 430] width 11 height 17
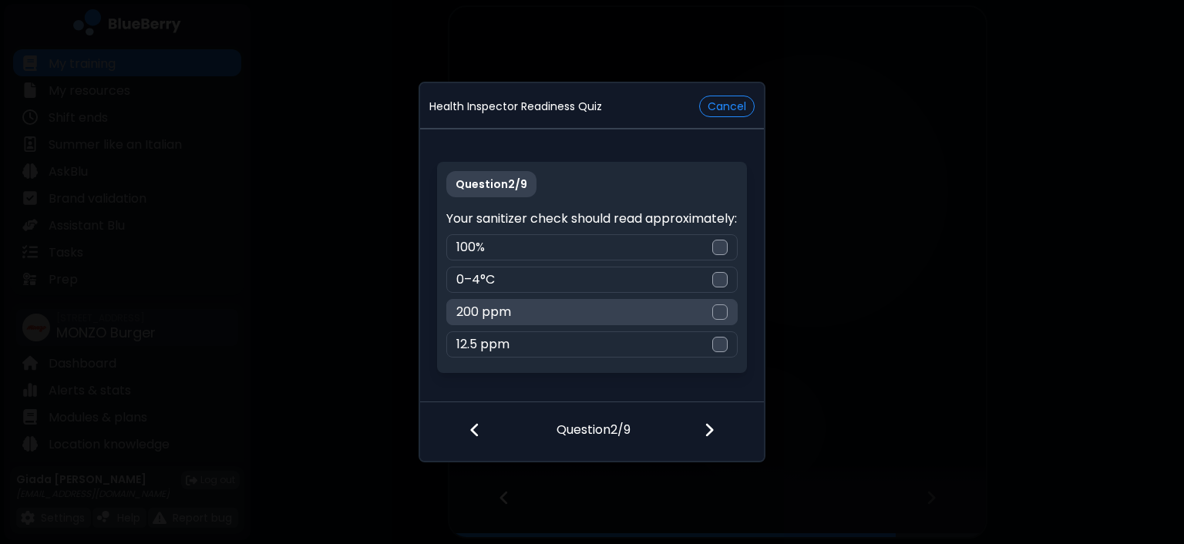
click at [557, 322] on div "200 ppm" at bounding box center [591, 312] width 291 height 26
click at [705, 435] on img at bounding box center [709, 430] width 11 height 17
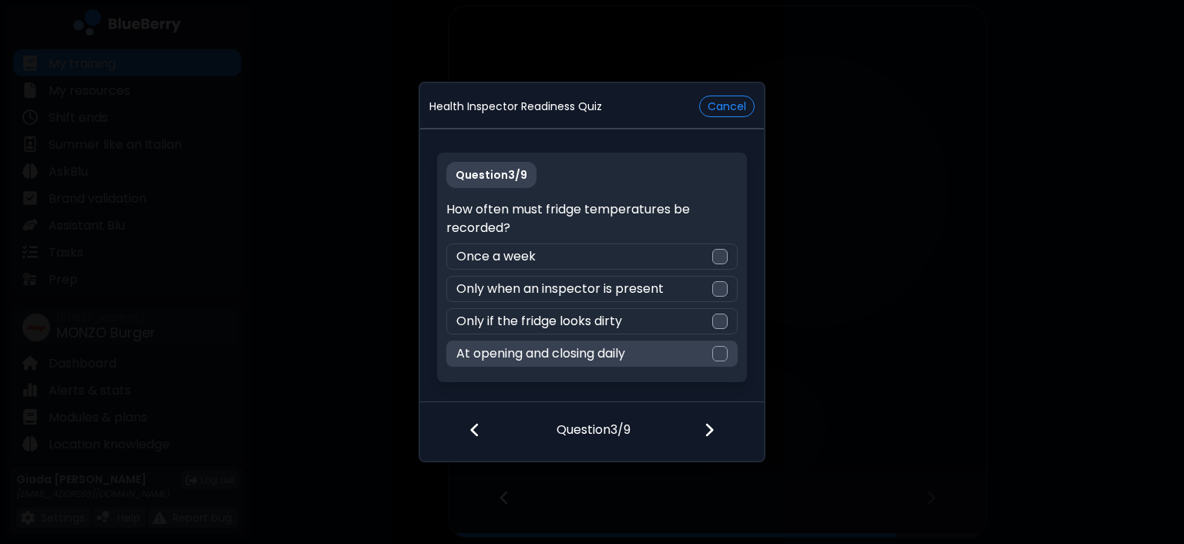
click at [718, 352] on div at bounding box center [719, 353] width 15 height 15
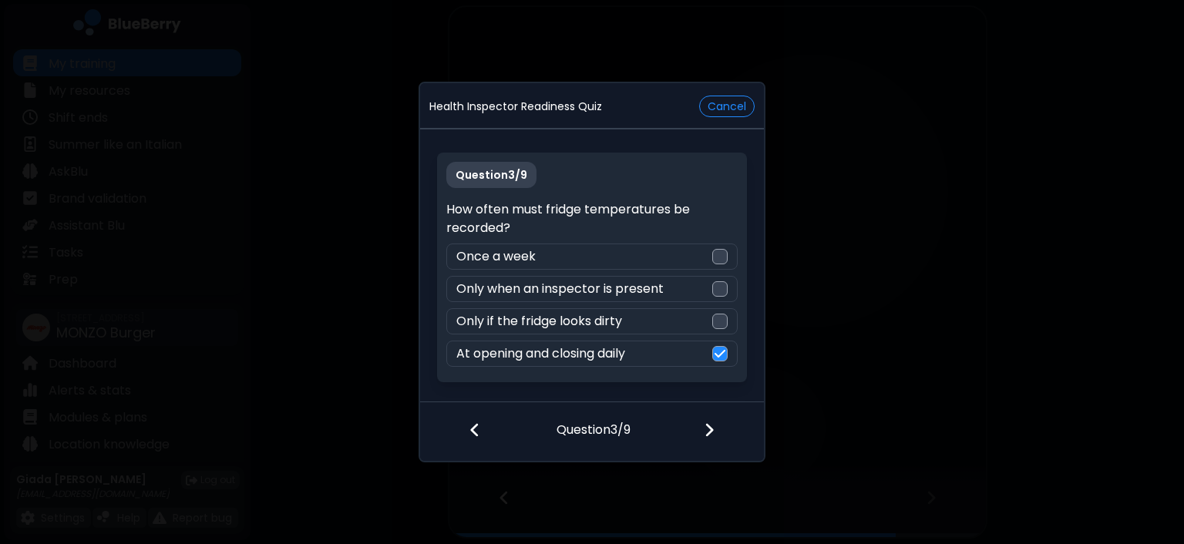
click at [710, 428] on img at bounding box center [709, 430] width 11 height 17
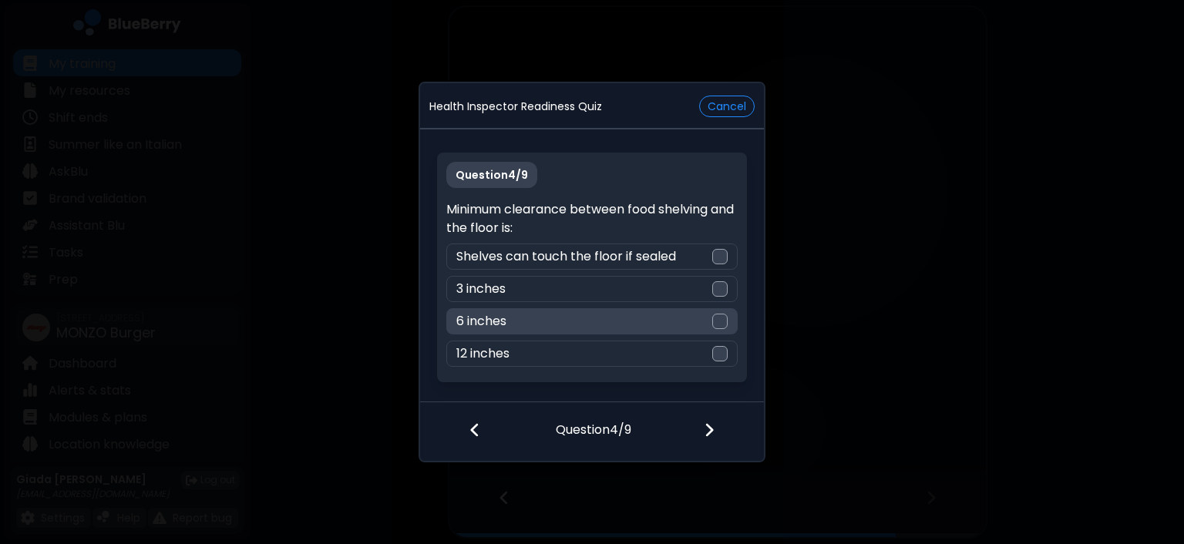
click at [601, 315] on div "6 inches" at bounding box center [591, 321] width 291 height 26
click at [711, 425] on img at bounding box center [709, 430] width 11 height 17
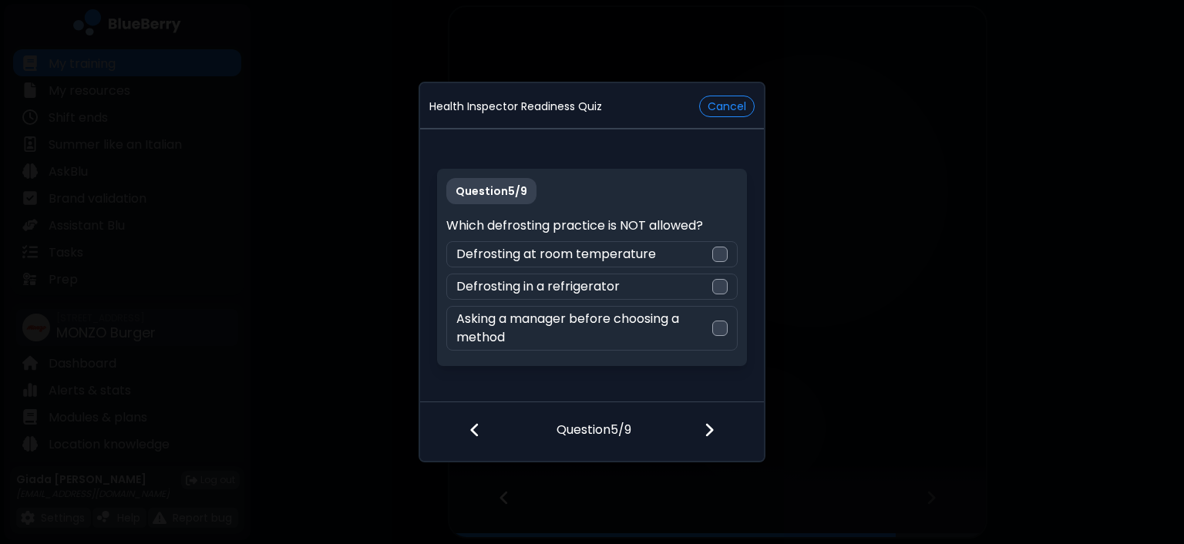
click at [707, 195] on div "Question 5 / 9 Which defrosting practice is NOT allowed? Defrosting at room tem…" at bounding box center [591, 267] width 309 height 197
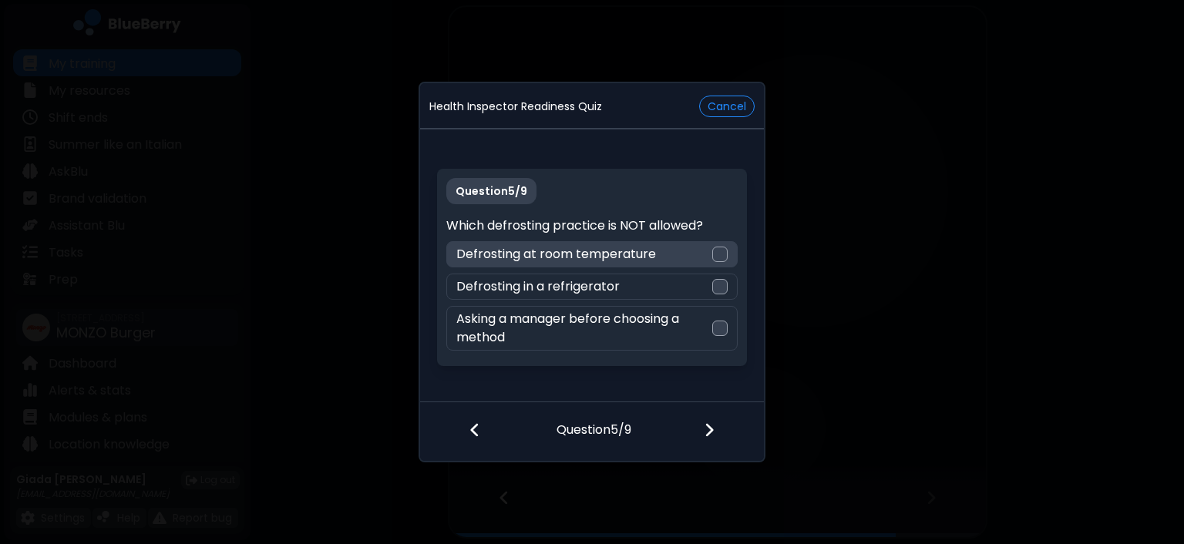
click at [655, 257] on div "Defrosting at room temperature" at bounding box center [591, 254] width 291 height 26
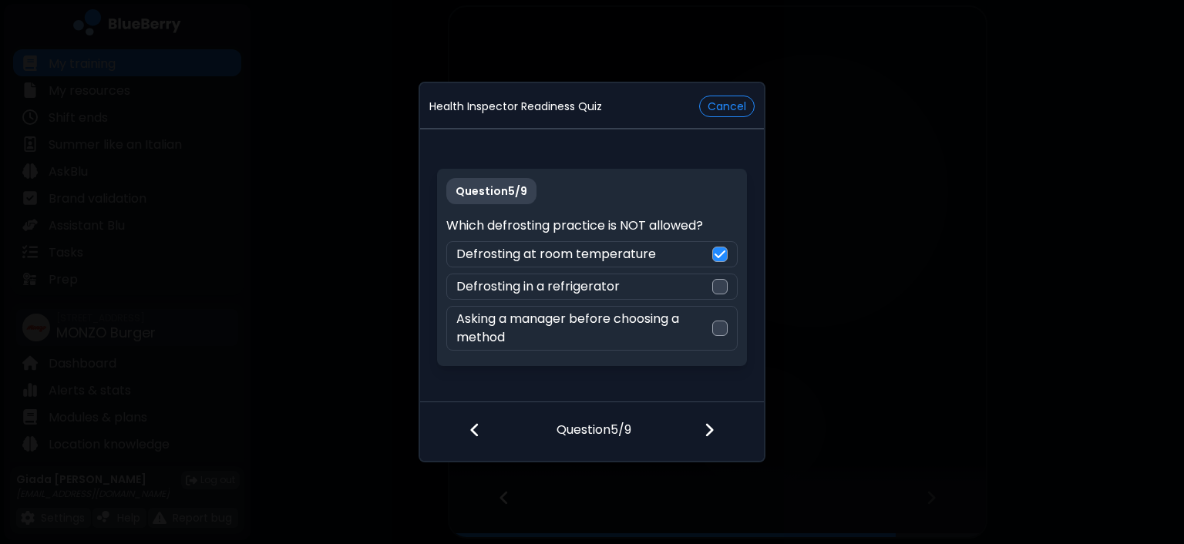
click at [710, 428] on img at bounding box center [709, 430] width 11 height 17
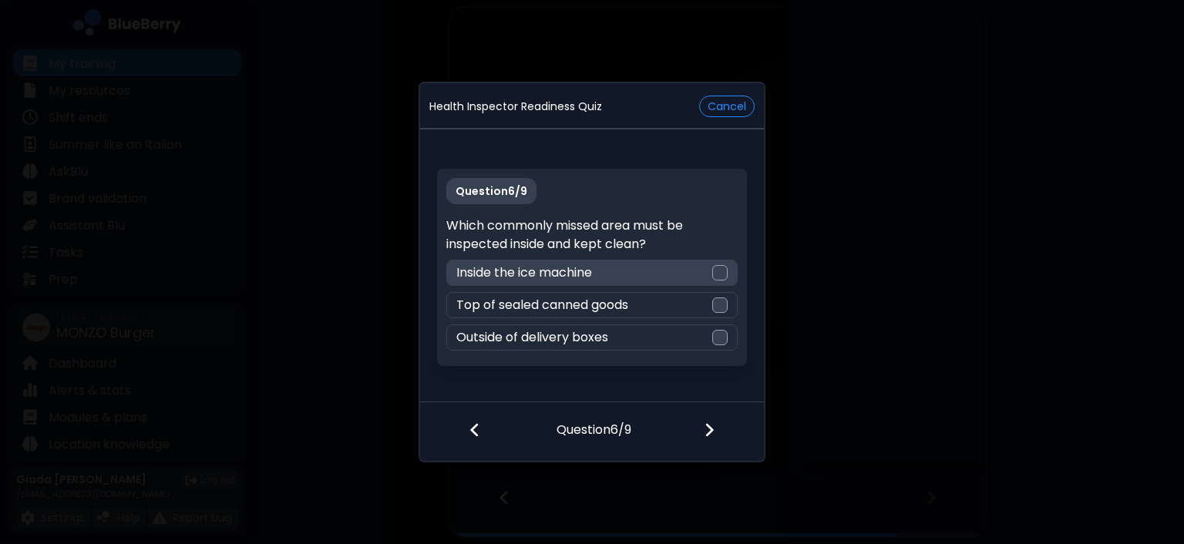
click at [681, 272] on div "Inside the ice machine" at bounding box center [591, 273] width 291 height 26
click at [704, 428] on img at bounding box center [709, 430] width 11 height 17
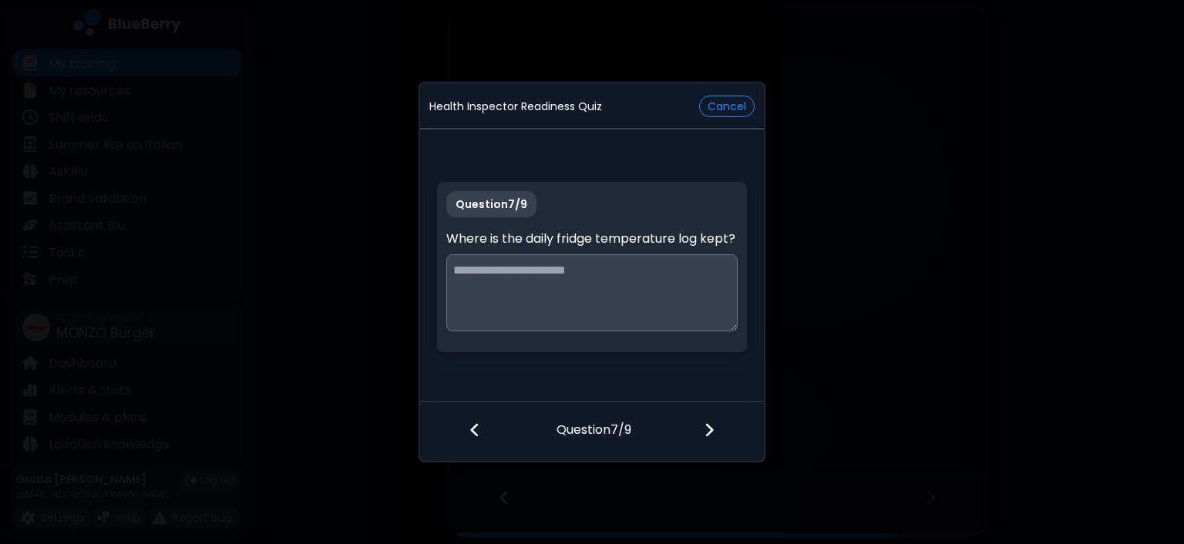
click at [546, 268] on textarea at bounding box center [591, 292] width 291 height 77
type textarea "**********"
click at [703, 432] on div at bounding box center [718, 431] width 91 height 57
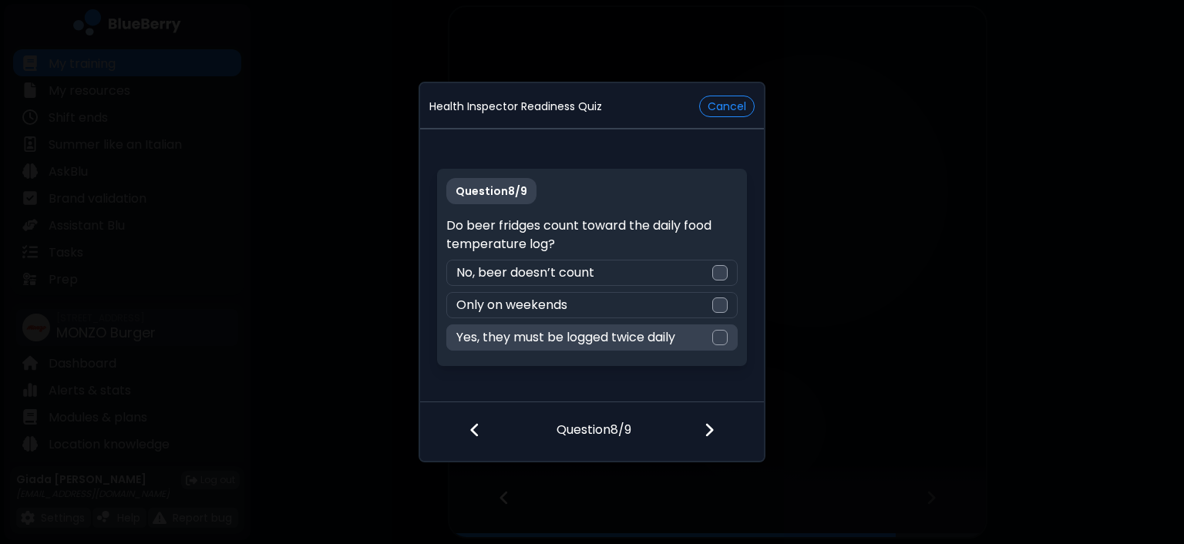
click at [632, 337] on p "Yes, they must be logged twice daily" at bounding box center [565, 337] width 219 height 18
click at [715, 432] on div at bounding box center [718, 431] width 91 height 57
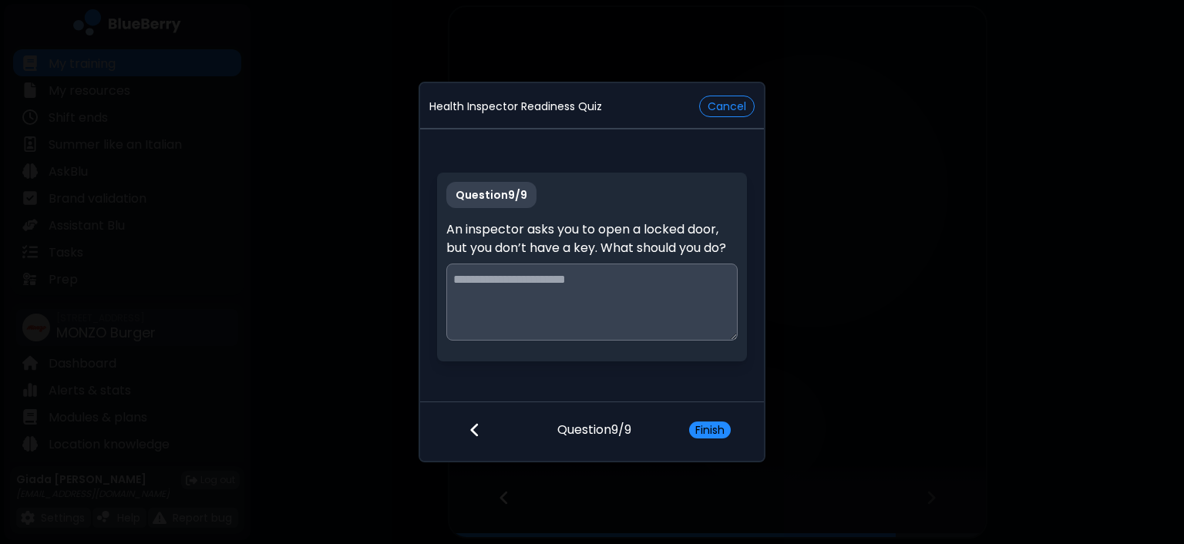
click at [620, 297] on textarea at bounding box center [591, 302] width 291 height 77
type textarea "*"
click at [570, 278] on textarea "**********" at bounding box center [591, 302] width 291 height 77
click at [610, 317] on textarea "**********" at bounding box center [591, 302] width 291 height 77
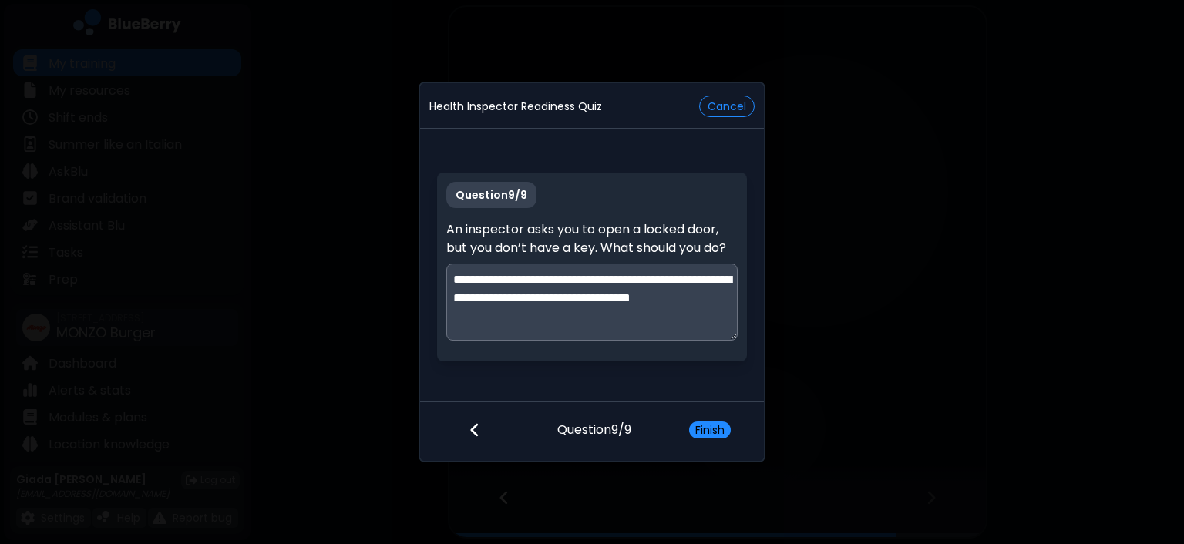
click at [518, 318] on textarea "**********" at bounding box center [591, 302] width 291 height 77
click at [616, 317] on textarea "**********" at bounding box center [591, 302] width 291 height 77
type textarea "**********"
click at [709, 429] on button "Finish" at bounding box center [710, 430] width 42 height 17
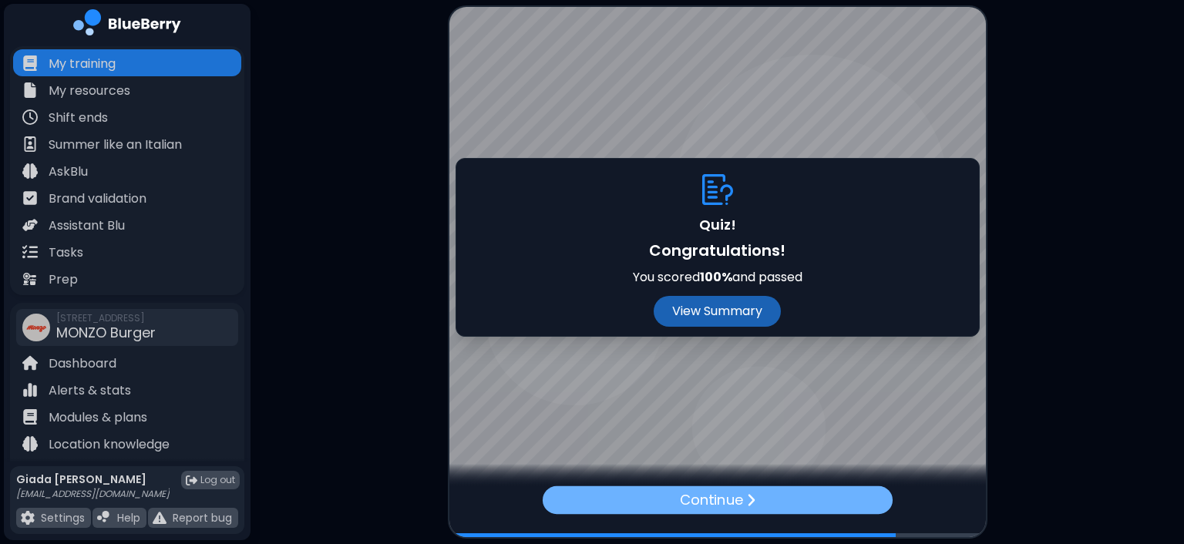
click at [788, 504] on div "Continue" at bounding box center [717, 500] width 350 height 28
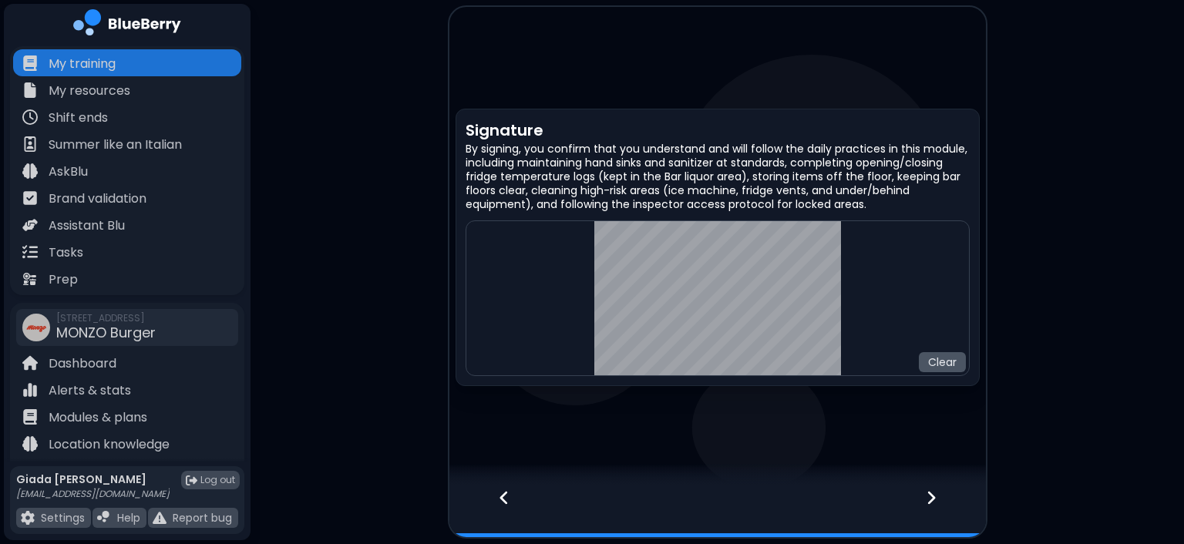
click at [939, 367] on button "Clear" at bounding box center [942, 362] width 47 height 20
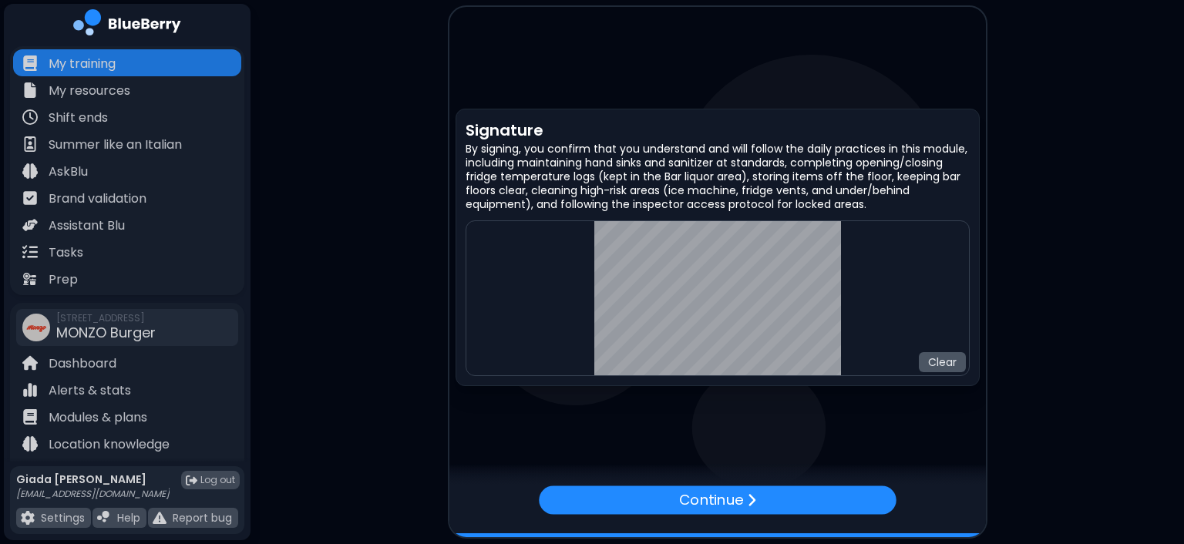
click at [925, 362] on button "Clear" at bounding box center [942, 362] width 47 height 20
click at [932, 364] on button "Clear" at bounding box center [942, 362] width 47 height 20
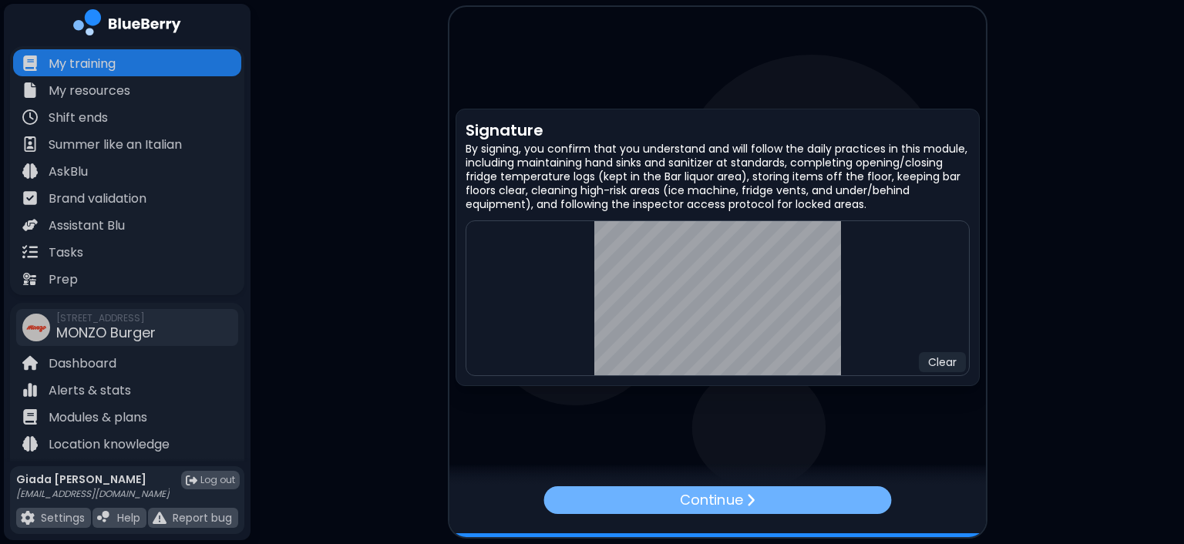
click at [761, 496] on div "Continue" at bounding box center [717, 500] width 348 height 28
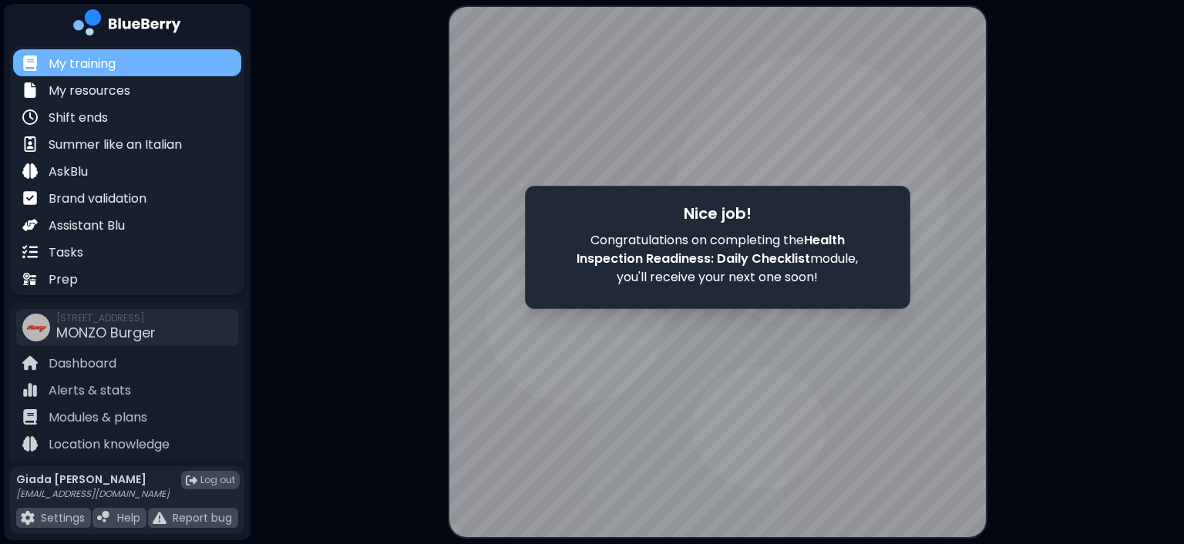
click at [176, 60] on div "My training" at bounding box center [127, 62] width 228 height 27
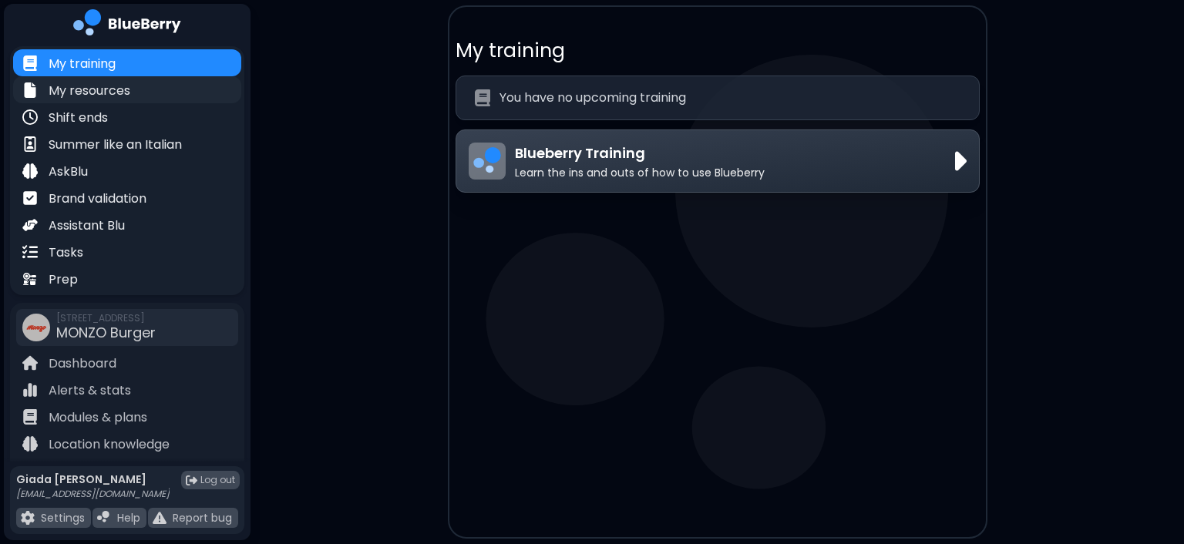
click at [200, 94] on div "My resources" at bounding box center [127, 89] width 228 height 27
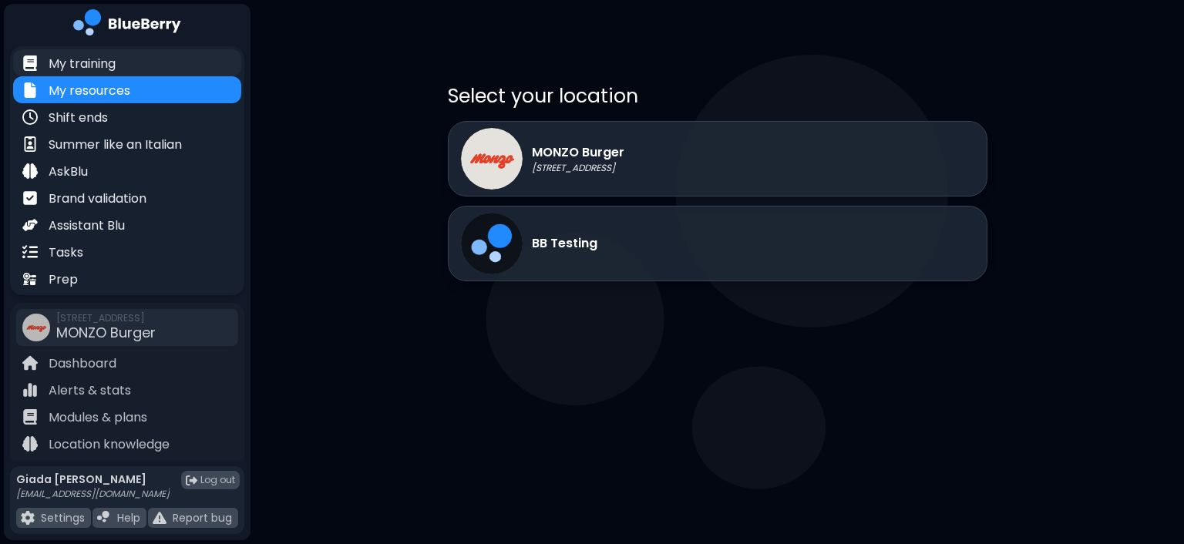
click at [190, 69] on div "My training" at bounding box center [127, 62] width 228 height 27
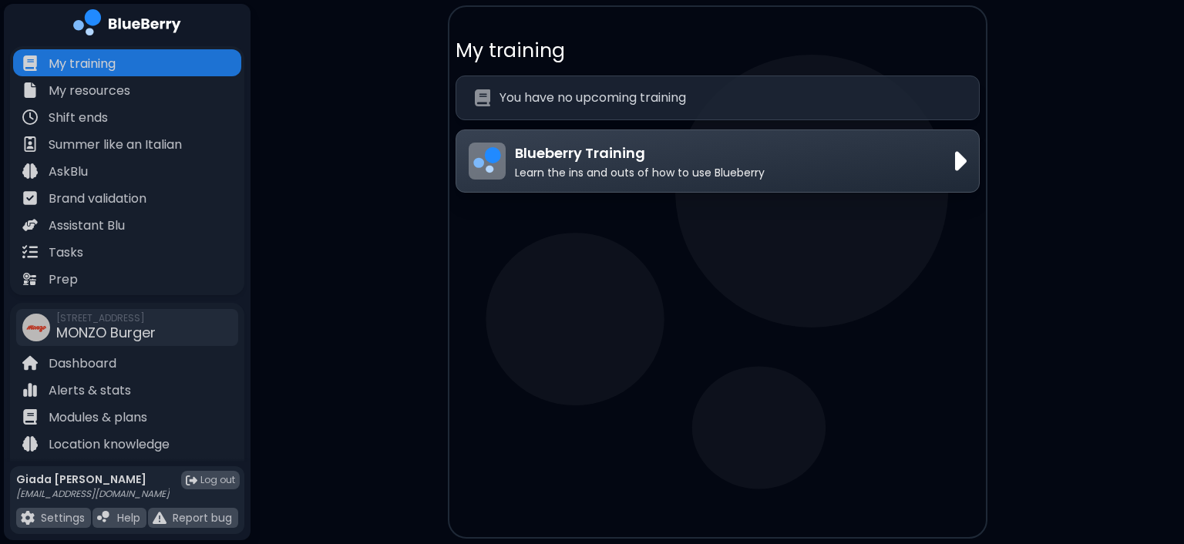
click at [653, 175] on p "Learn the ins and outs of how to use Blueberry" at bounding box center [640, 173] width 250 height 14
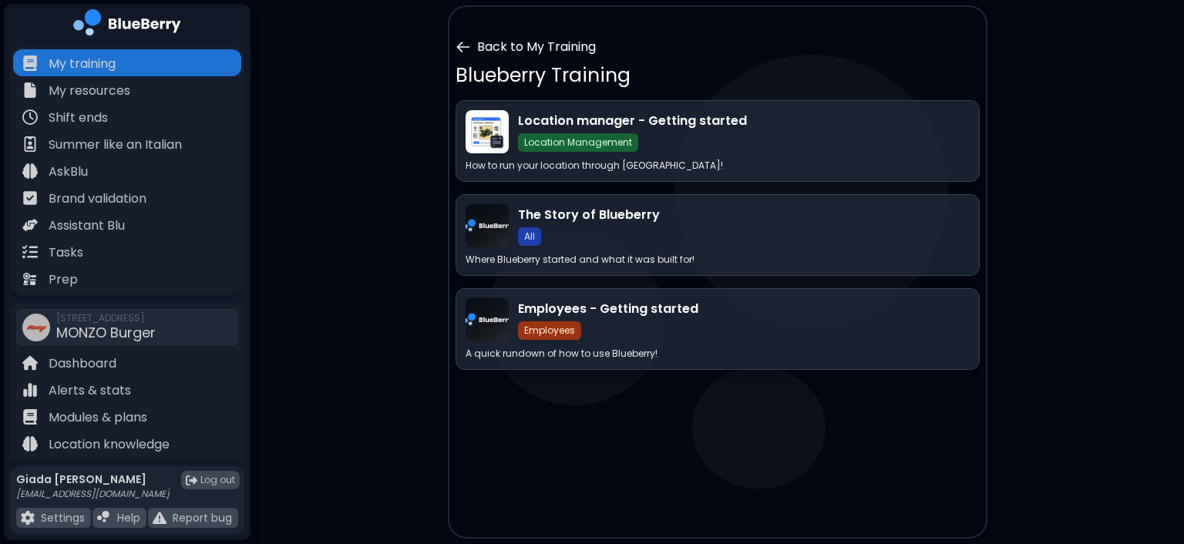
click at [462, 42] on icon at bounding box center [462, 46] width 15 height 15
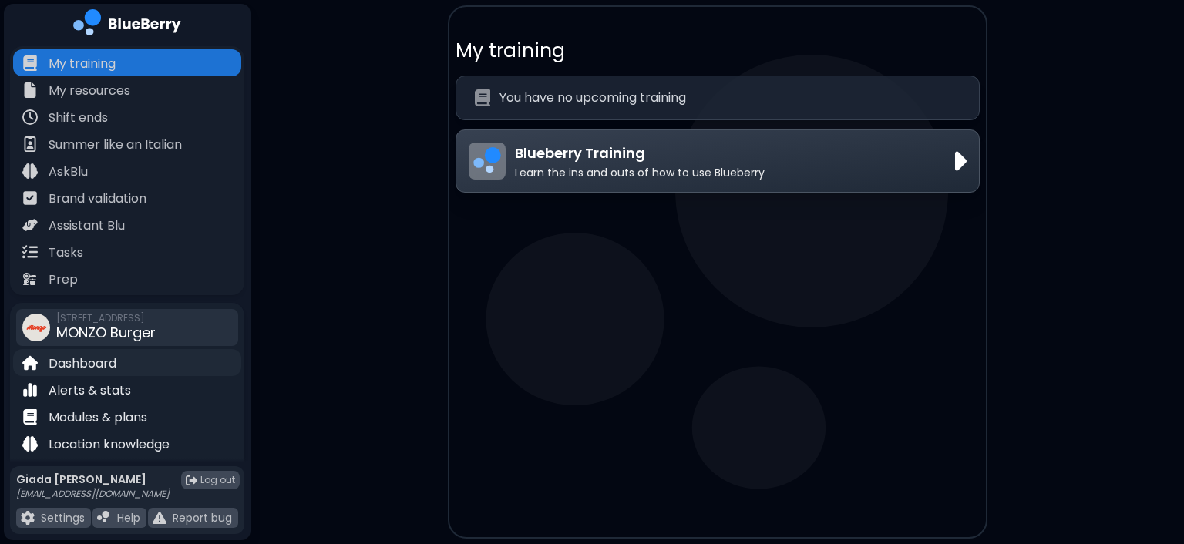
click at [139, 371] on div "Dashboard" at bounding box center [127, 362] width 228 height 27
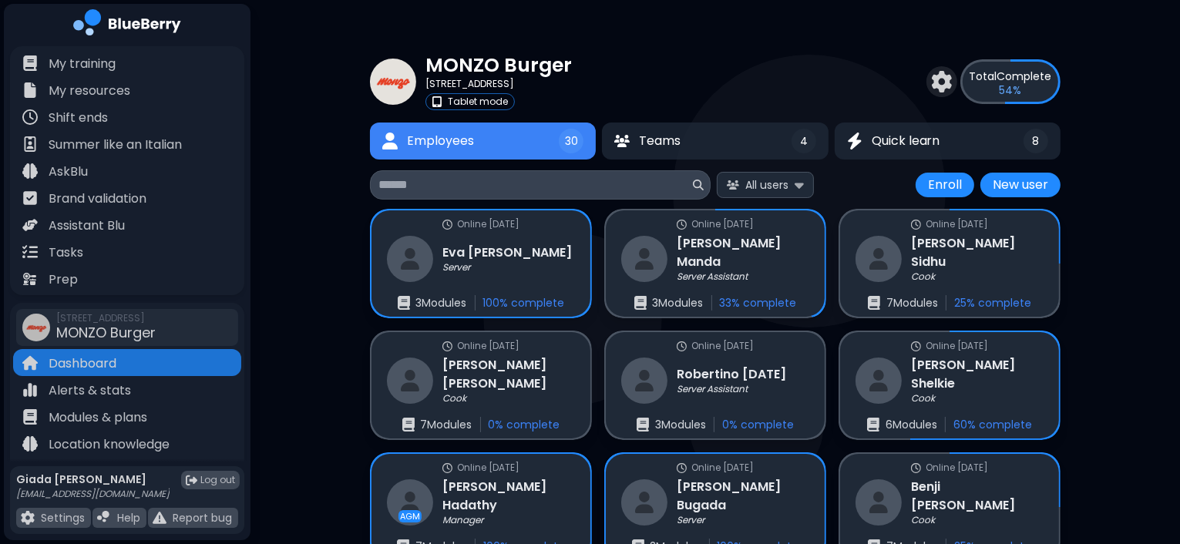
click at [758, 89] on div "MONZO Burger [STREET_ADDRESS] Tablet mode Total Complete 54 %" at bounding box center [715, 81] width 690 height 58
